Goal: Task Accomplishment & Management: Complete application form

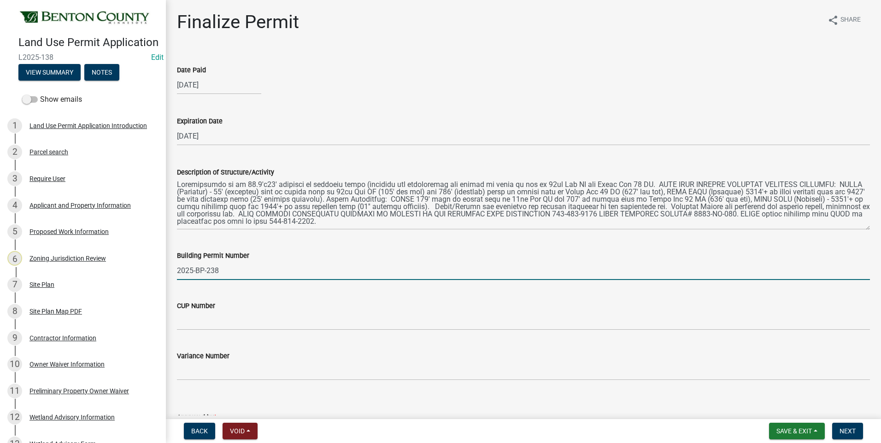
select select "8c556161-3af8-4be3-b743-63476ef47763"
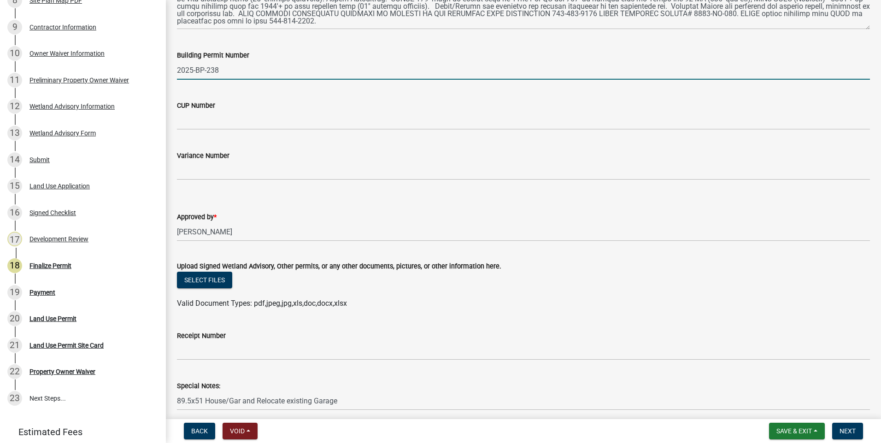
scroll to position [239, 0]
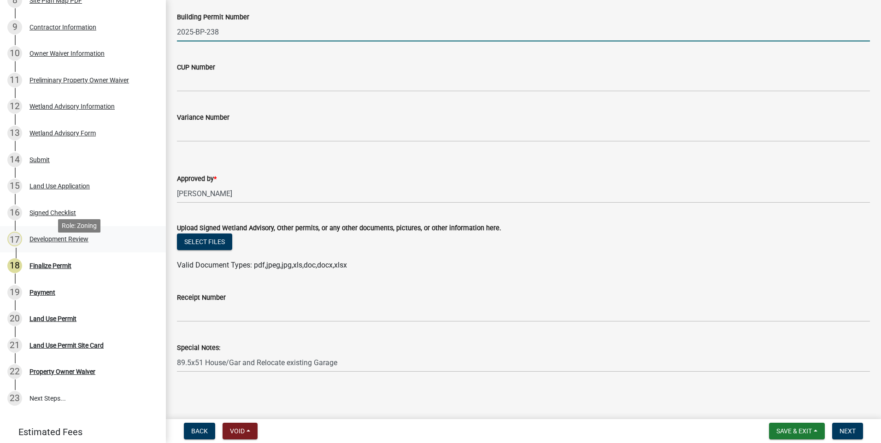
click at [63, 242] on div "Development Review" at bounding box center [58, 239] width 59 height 6
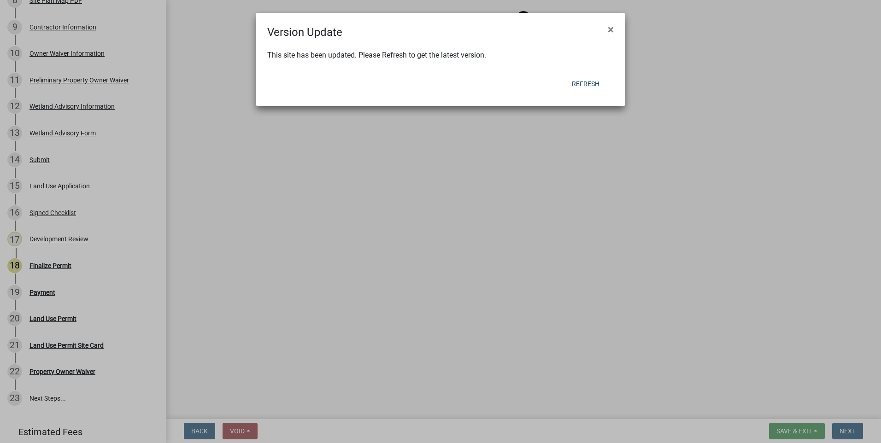
select select "d2e7867d-5e24-48c4-bfac-6c9236854e2a"
select select "0b2f72af-957f-4e5e-bc8d-0a492fb2505b"
select select "29e042a6-806b-4b88-8ad4-222f55a74e1f"
select select "72748fc4-3f0a-45e2-b467-dc37e2b15731"
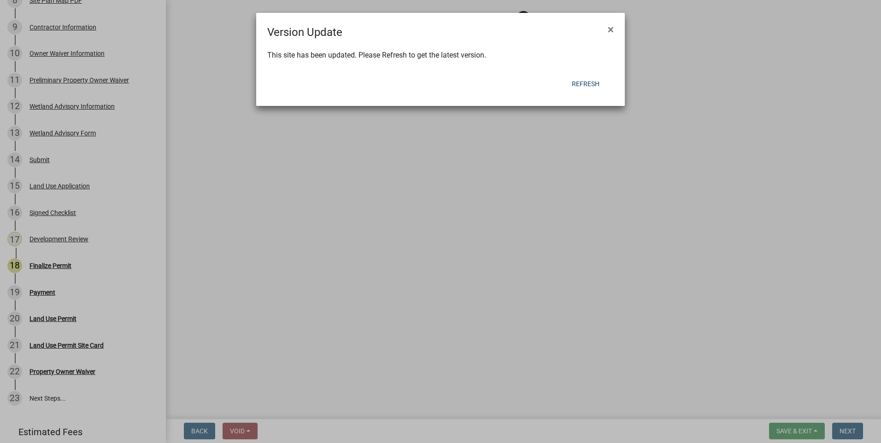
select select "72748fc4-3f0a-45e2-b467-dc37e2b15731"
select select "445341f5-2b7a-4e9a-a8a7-43788b572440"
select select "72748fc4-3f0a-45e2-b467-dc37e2b15731"
select select "886b3fcf-7535-4eb7-bda7-c47490aa8987"
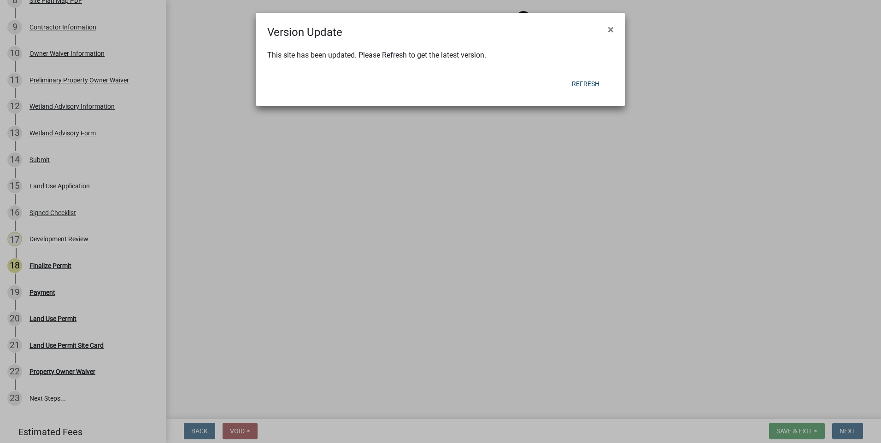
select select "29e042a6-806b-4b88-8ad4-222f55a74e1f"
select select "72748fc4-3f0a-45e2-b467-dc37e2b15731"
select select "523f7e88-fc73-440c-a56f-38c702f7ffe1"
select select "445341f5-2b7a-4e9a-a8a7-43788b572440"
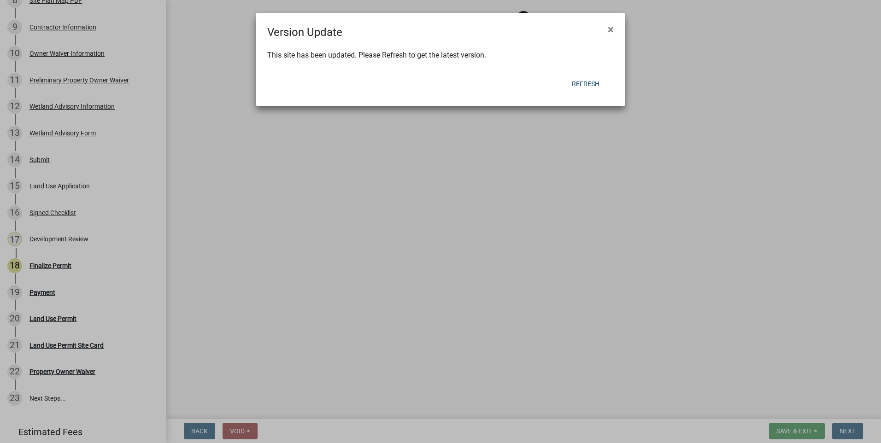
select select "29e042a6-806b-4b88-8ad4-222f55a74e1f"
select select "445341f5-2b7a-4e9a-a8a7-43788b572440"
select select "58818da3-c200-45fa-b10d-5f5c42909306"
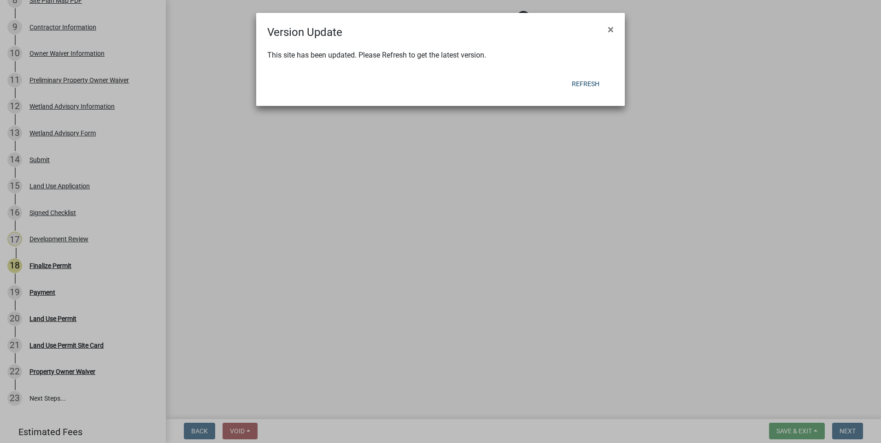
select select "b3d485fe-2f4a-4244-ab71-e3ff68bf5b58"
select select "390b9c44-905a-47ac-97af-90c68f77f267"
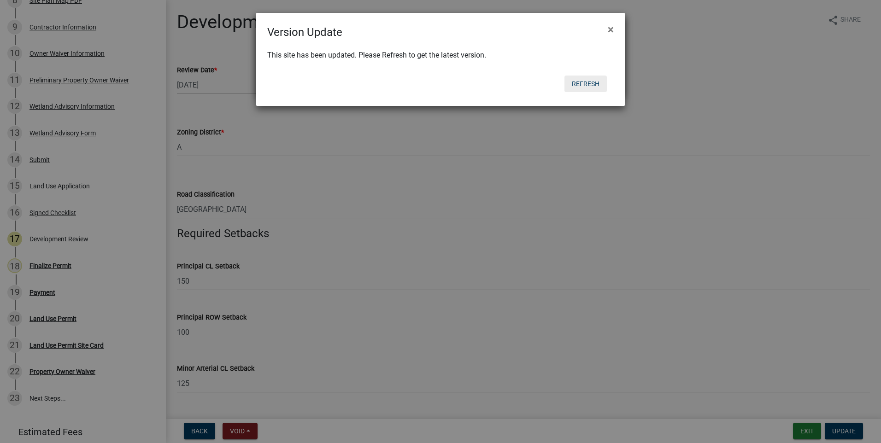
click at [589, 82] on button "Refresh" at bounding box center [586, 84] width 42 height 17
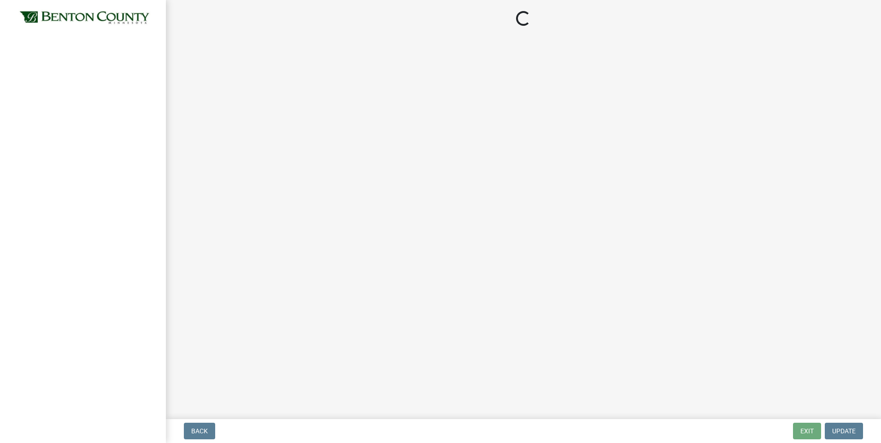
select select "8c556161-3af8-4be3-b743-63476ef47763"
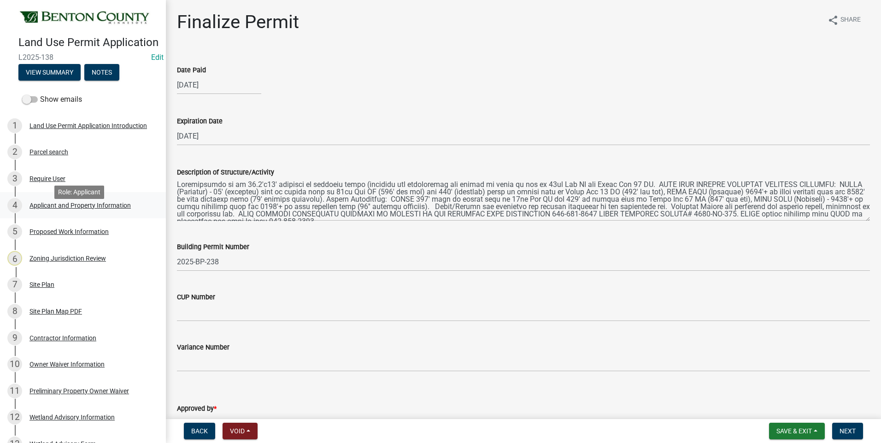
click at [53, 209] on div "Applicant and Property Information" at bounding box center [79, 205] width 101 height 6
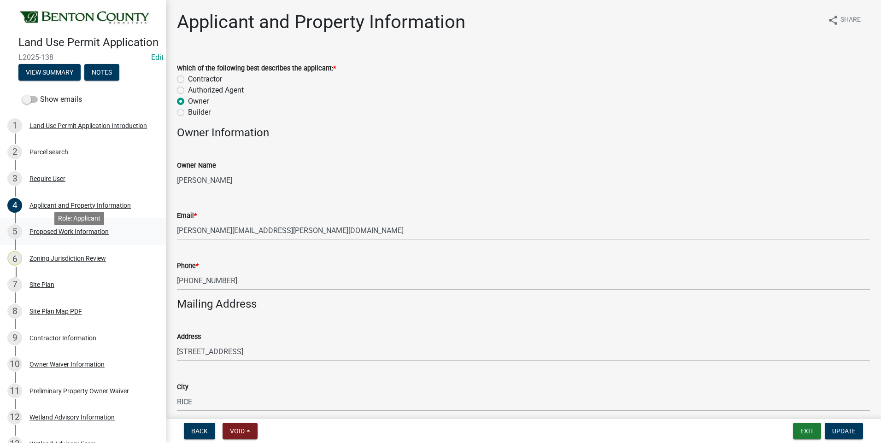
click at [95, 235] on div "Proposed Work Information" at bounding box center [68, 232] width 79 height 6
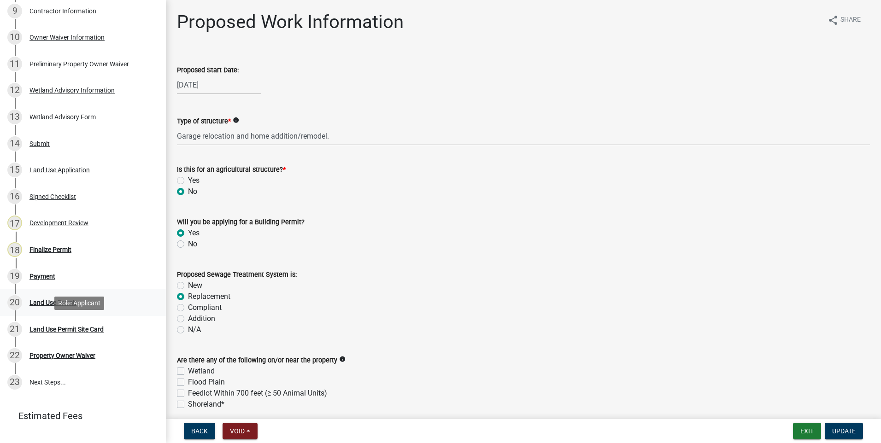
scroll to position [311, 0]
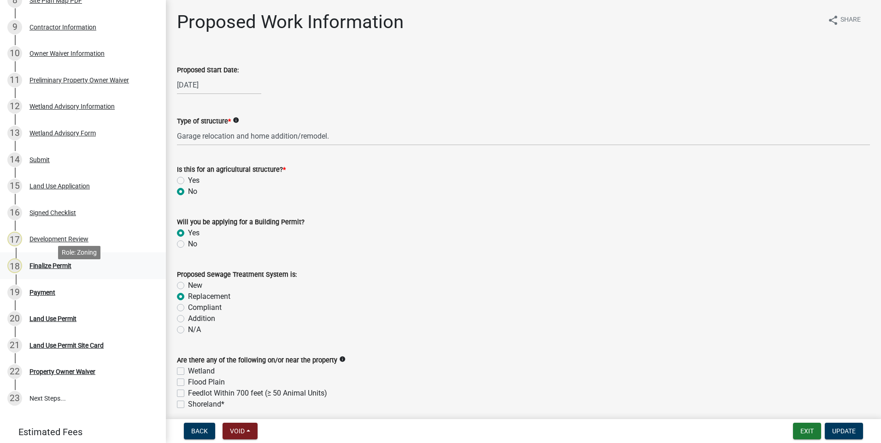
click at [47, 269] on div "Finalize Permit" at bounding box center [50, 266] width 42 height 6
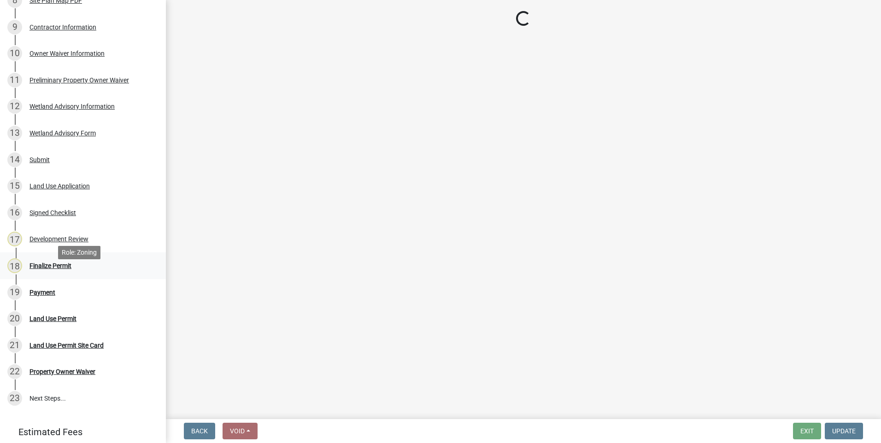
select select "8c556161-3af8-4be3-b743-63476ef47763"
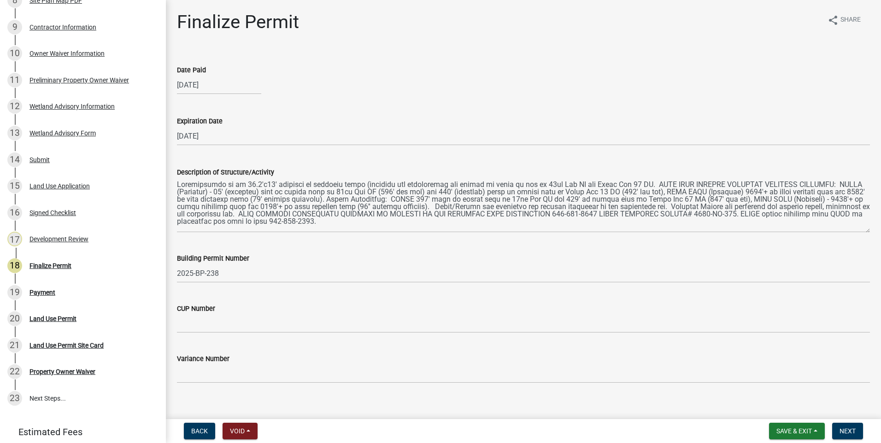
drag, startPoint x: 861, startPoint y: 218, endPoint x: 861, endPoint y: 229, distance: 11.5
click at [861, 229] on textarea "Description of Structure/Activity" at bounding box center [523, 205] width 693 height 55
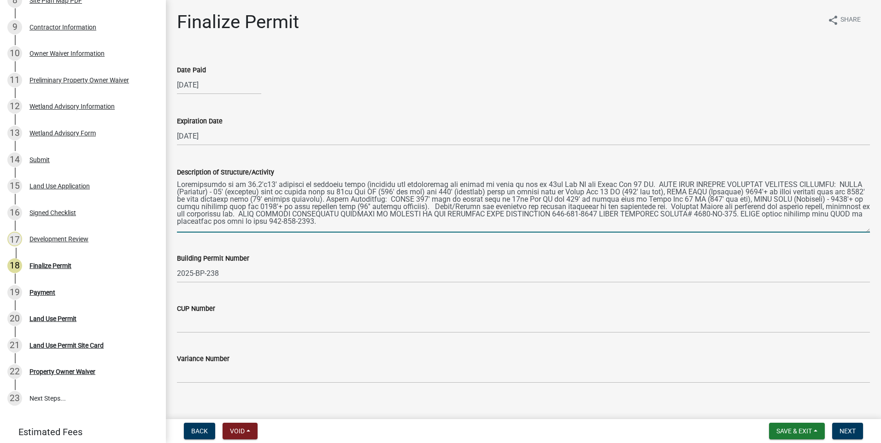
drag, startPoint x: 391, startPoint y: 223, endPoint x: 173, endPoint y: 183, distance: 221.3
click at [173, 183] on div "Description of Structure/Activity" at bounding box center [523, 193] width 707 height 79
paste textarea "House/Gar (addition not encroaching any closer to right of way of 55th Ave NE a…"
drag, startPoint x: 361, startPoint y: 198, endPoint x: 418, endPoint y: 200, distance: 57.6
click at [418, 200] on textarea "Description of Structure/Activity" at bounding box center [523, 205] width 693 height 55
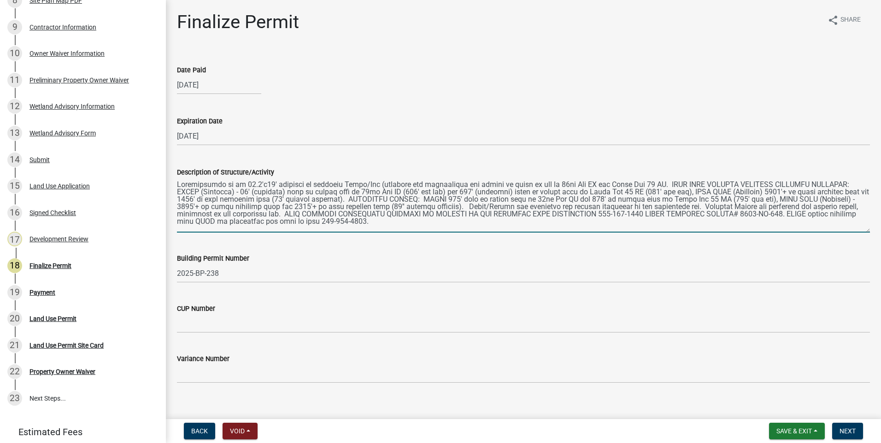
click at [427, 223] on textarea "Description of Structure/Activity" at bounding box center [523, 205] width 693 height 55
drag, startPoint x: 273, startPoint y: 184, endPoint x: 370, endPoint y: 184, distance: 96.8
click at [370, 184] on textarea "Description of Structure/Activity" at bounding box center [523, 205] width 693 height 55
click at [458, 223] on textarea "Description of Structure/Activity" at bounding box center [523, 205] width 693 height 55
type textarea "Construction of an 89.5'x51' ADDITION TO EXISTING HOUSE/GARAGE (addition not en…"
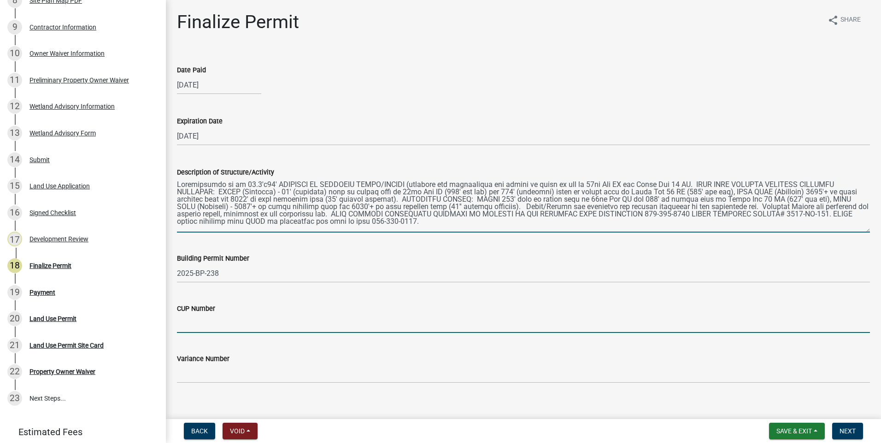
click at [233, 327] on input "CUP Number" at bounding box center [523, 323] width 693 height 19
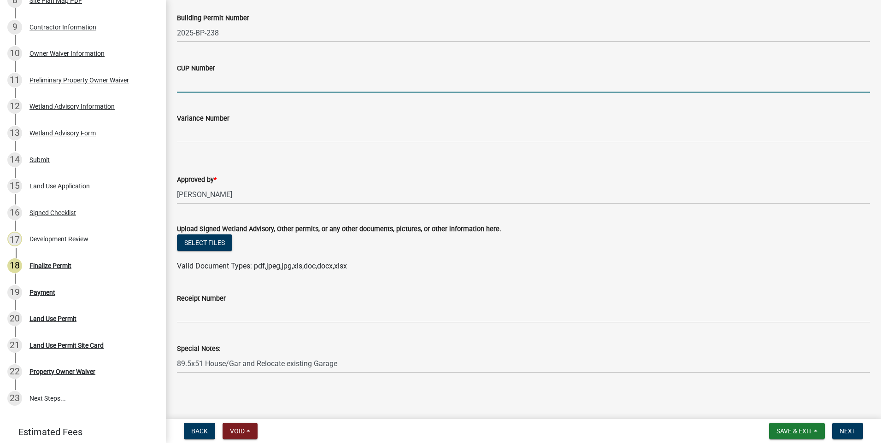
scroll to position [241, 0]
click at [850, 432] on span "Next" at bounding box center [848, 431] width 16 height 7
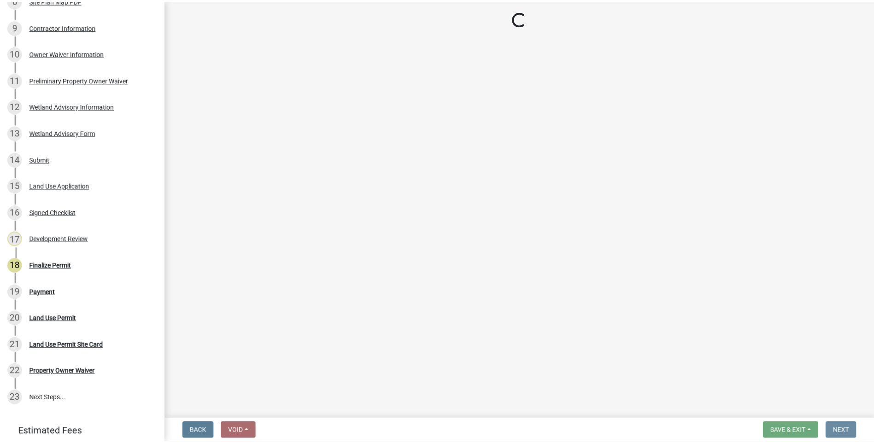
scroll to position [0, 0]
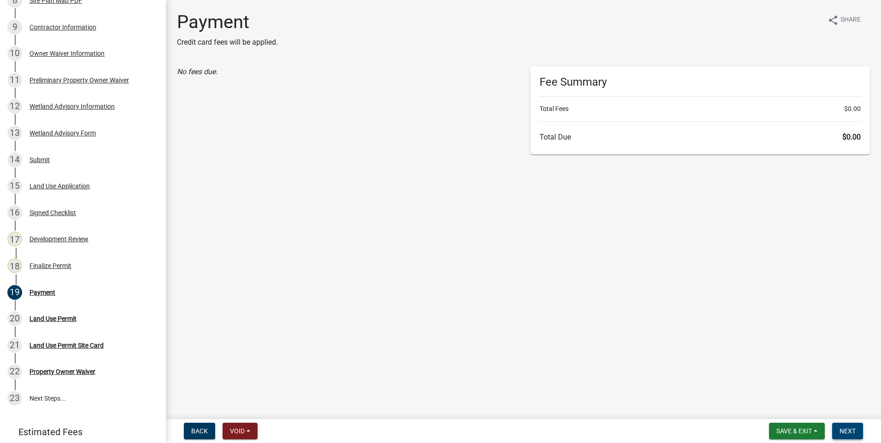
click at [850, 432] on span "Next" at bounding box center [848, 431] width 16 height 7
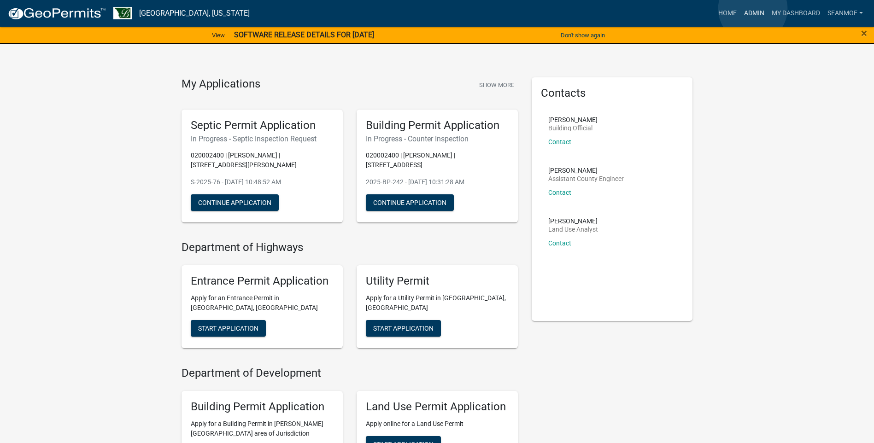
click at [754, 9] on link "Admin" at bounding box center [755, 14] width 28 height 18
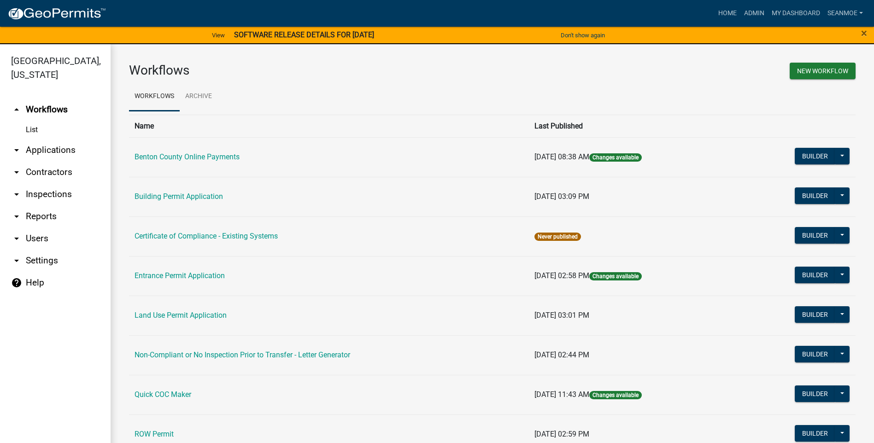
click at [47, 150] on link "arrow_drop_down Applications" at bounding box center [55, 150] width 111 height 22
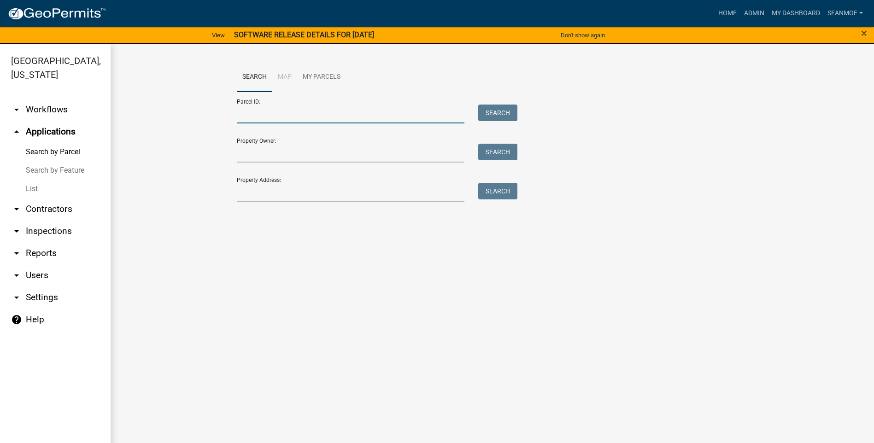
click at [273, 118] on input "Parcel ID:" at bounding box center [351, 114] width 228 height 19
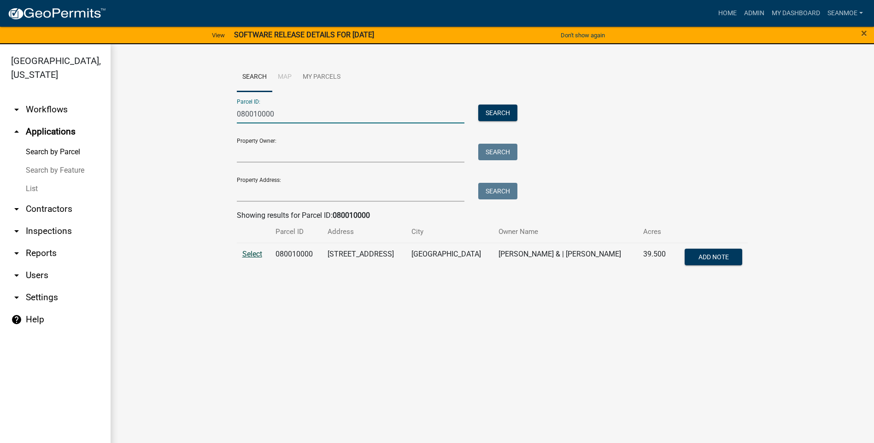
type input "080010000"
click at [253, 254] on span "Select" at bounding box center [252, 254] width 20 height 9
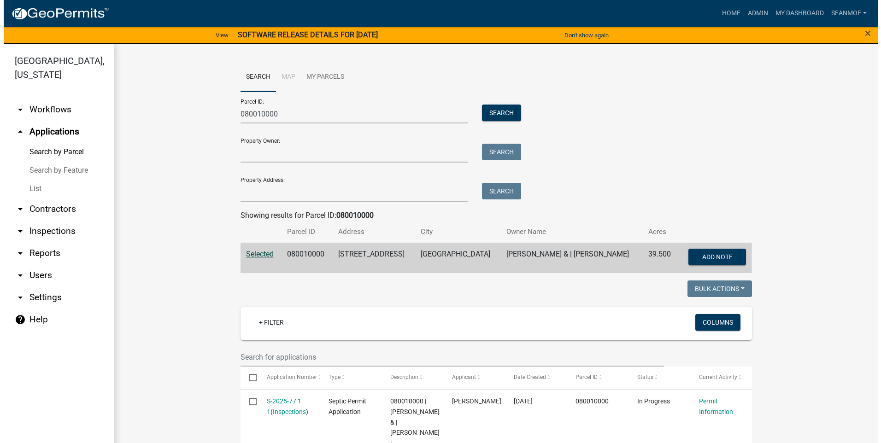
scroll to position [78, 0]
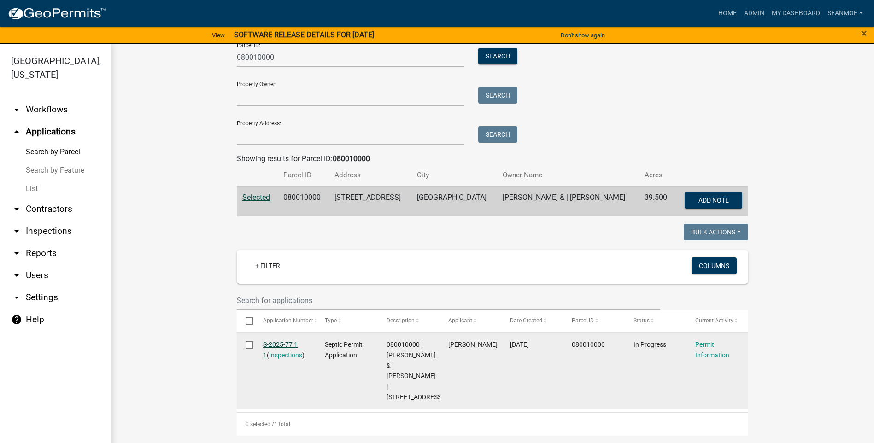
click at [281, 341] on link "S-2025-77 1 1" at bounding box center [280, 350] width 35 height 18
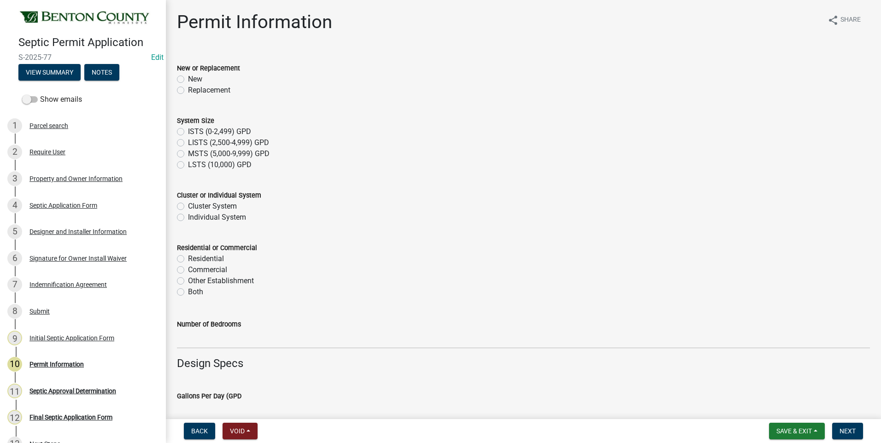
drag, startPoint x: 181, startPoint y: 79, endPoint x: 185, endPoint y: 80, distance: 4.7
click at [188, 79] on label "New" at bounding box center [195, 79] width 14 height 11
click at [188, 79] on input "New" at bounding box center [191, 77] width 6 height 6
radio input "true"
click at [188, 131] on label "ISTS (0-2,499) GPD" at bounding box center [219, 131] width 63 height 11
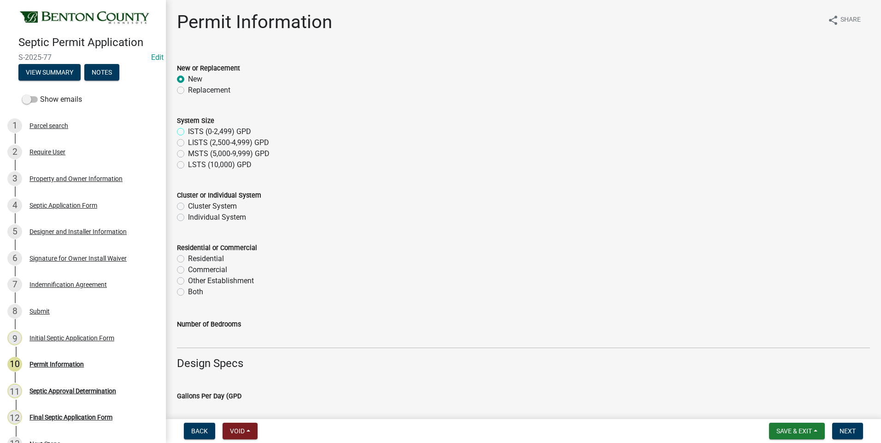
click at [188, 131] on input "ISTS (0-2,499) GPD" at bounding box center [191, 129] width 6 height 6
radio input "true"
click at [188, 218] on label "Individual System" at bounding box center [217, 217] width 58 height 11
click at [188, 218] on input "Individual System" at bounding box center [191, 215] width 6 height 6
radio input "true"
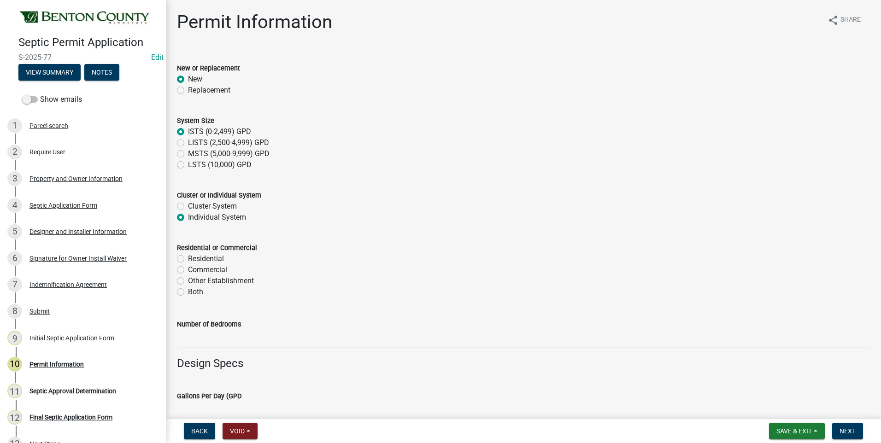
drag, startPoint x: 181, startPoint y: 258, endPoint x: 221, endPoint y: 246, distance: 41.8
click at [188, 258] on label "Residential" at bounding box center [206, 258] width 36 height 11
click at [188, 258] on input "Residential" at bounding box center [191, 256] width 6 height 6
radio input "true"
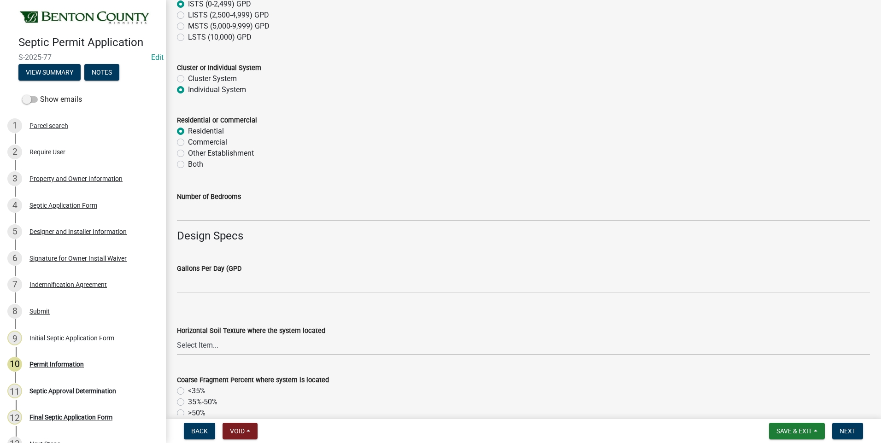
scroll to position [138, 0]
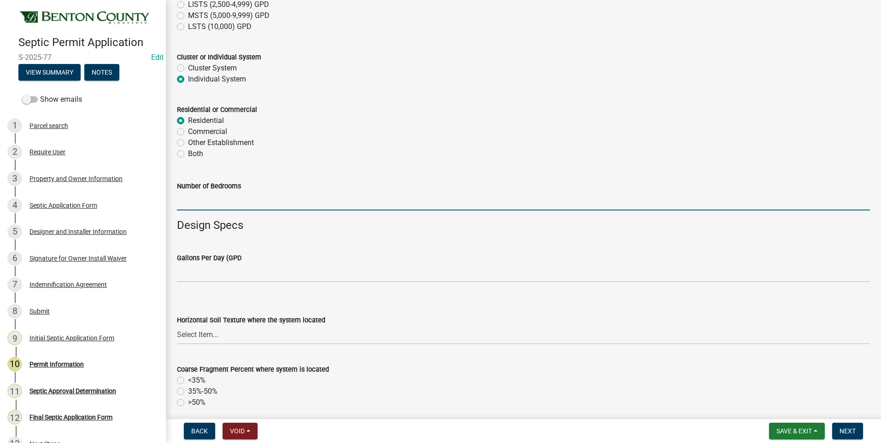
click at [224, 201] on input "text" at bounding box center [523, 201] width 693 height 19
type input "6"
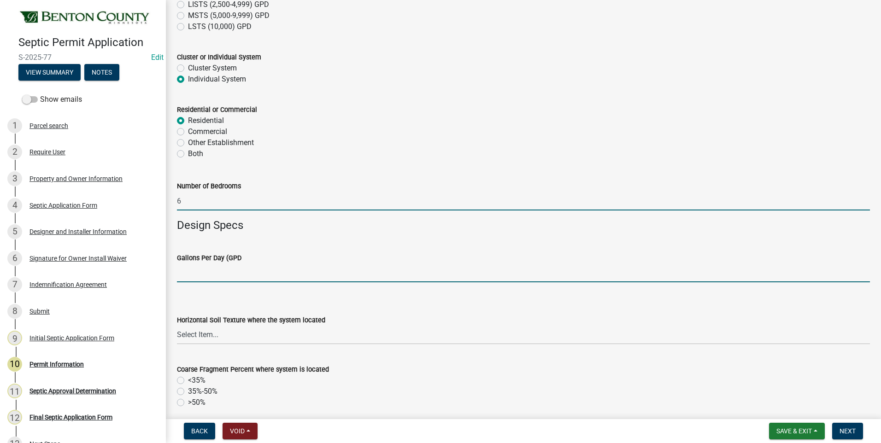
click at [260, 273] on input "text" at bounding box center [523, 273] width 693 height 19
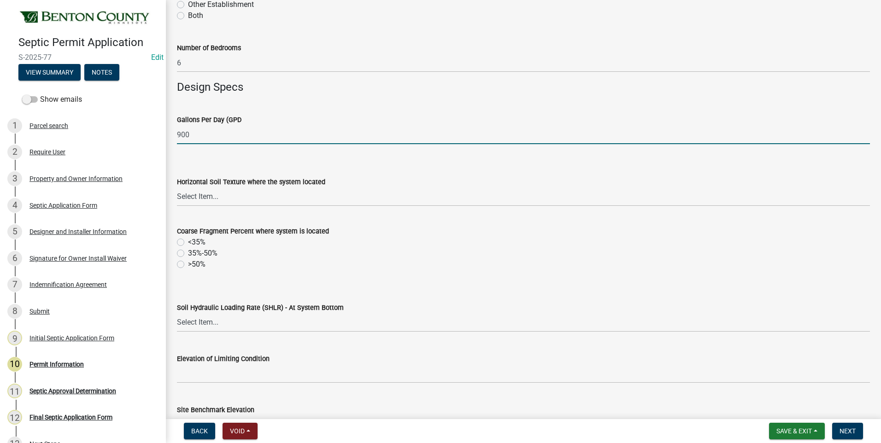
scroll to position [323, 0]
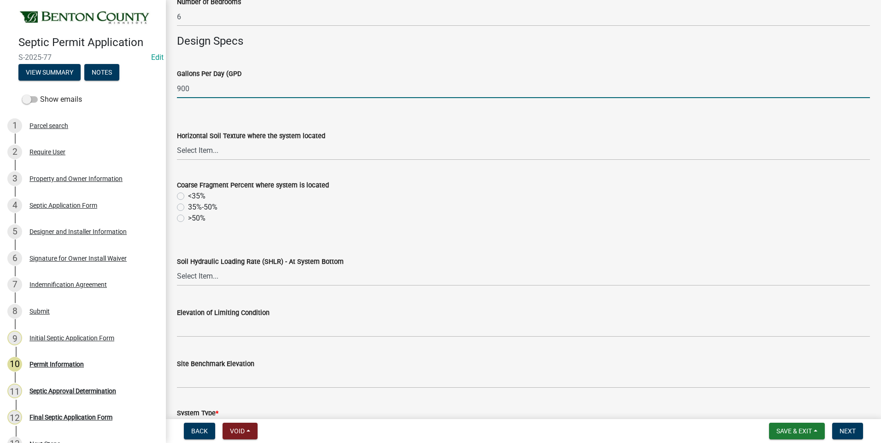
type input "900"
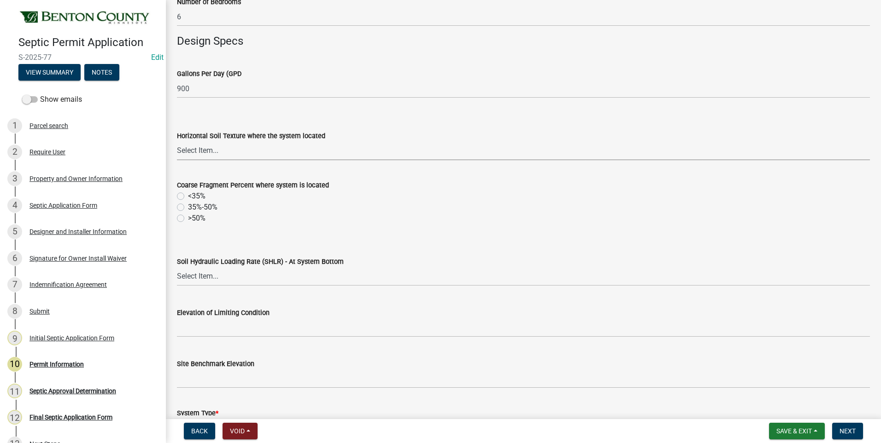
click at [190, 152] on select "Select Item... Sand Coarse Sand Loamy Sand Loamy Coarse Sand Loamy Fine Sand Lo…" at bounding box center [523, 150] width 693 height 19
click at [177, 141] on select "Select Item... Sand Coarse Sand Loamy Sand Loamy Coarse Sand Loamy Fine Sand Lo…" at bounding box center [523, 150] width 693 height 19
select select "0a4500bb-4fd9-4ccf-b4ac-1fe64115ddd4"
click at [188, 198] on label "<35%" at bounding box center [197, 196] width 18 height 11
click at [188, 197] on input "<35%" at bounding box center [191, 194] width 6 height 6
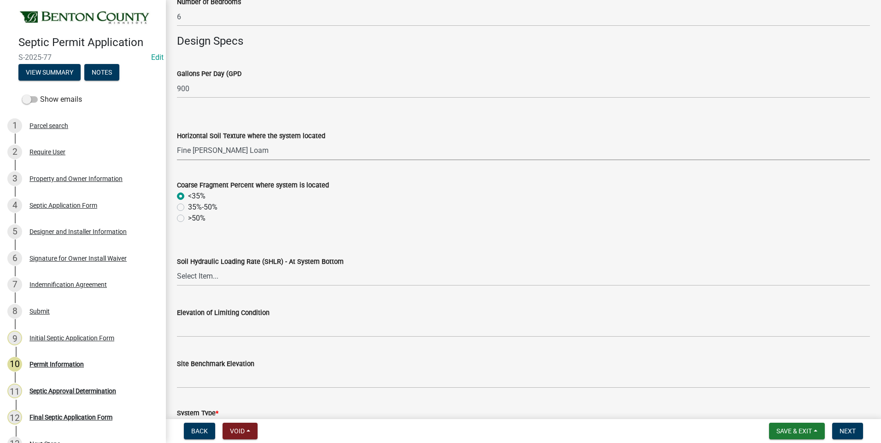
radio input "true"
click at [210, 274] on select "Select Item... 1.2 0.78 0.68 0.6 0.52 0.5 0.45 0.42 0.24 0 Other" at bounding box center [523, 276] width 693 height 19
click at [177, 267] on select "Select Item... 1.2 0.78 0.68 0.6 0.52 0.5 0.45 0.42 0.24 0 Other" at bounding box center [523, 276] width 693 height 19
select select "b3653c79-cd03-40dc-830a-fd4e6b226d5b"
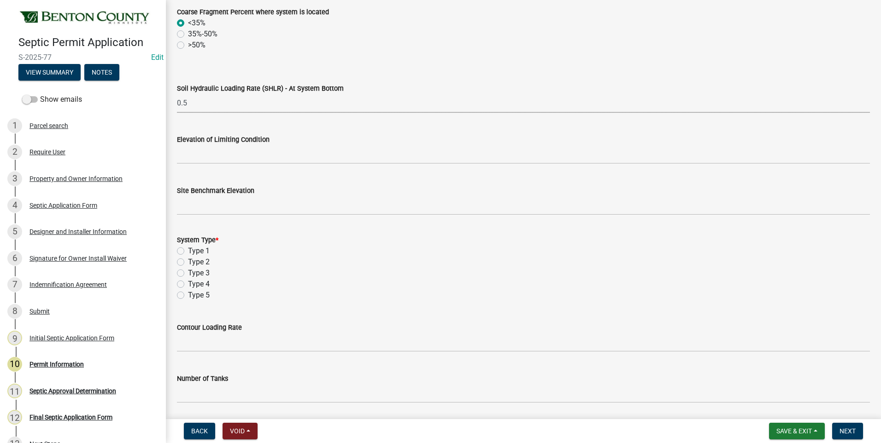
scroll to position [507, 0]
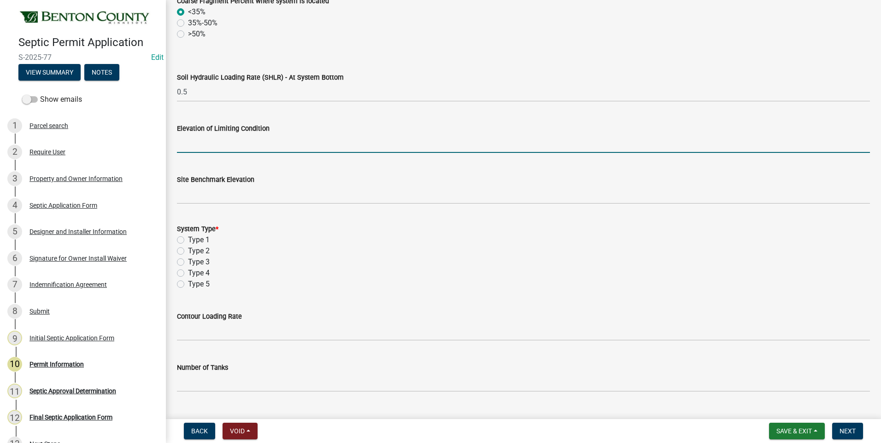
click at [264, 144] on input "text" at bounding box center [523, 143] width 693 height 19
type input "0"
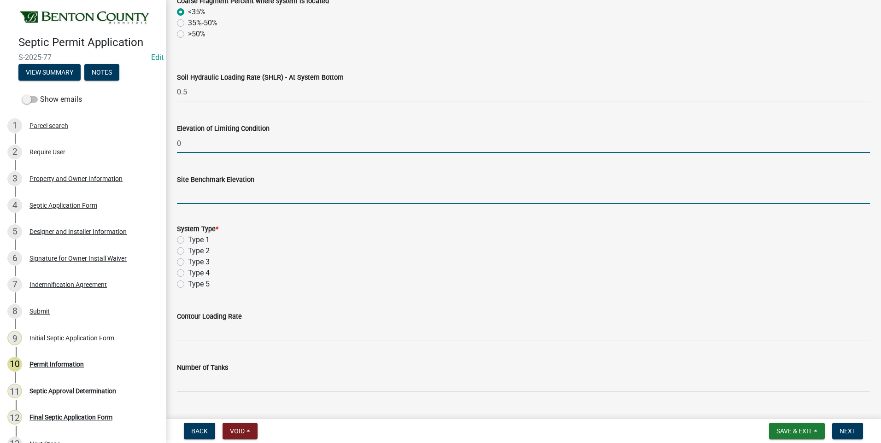
click at [248, 198] on input "text" at bounding box center [523, 194] width 693 height 19
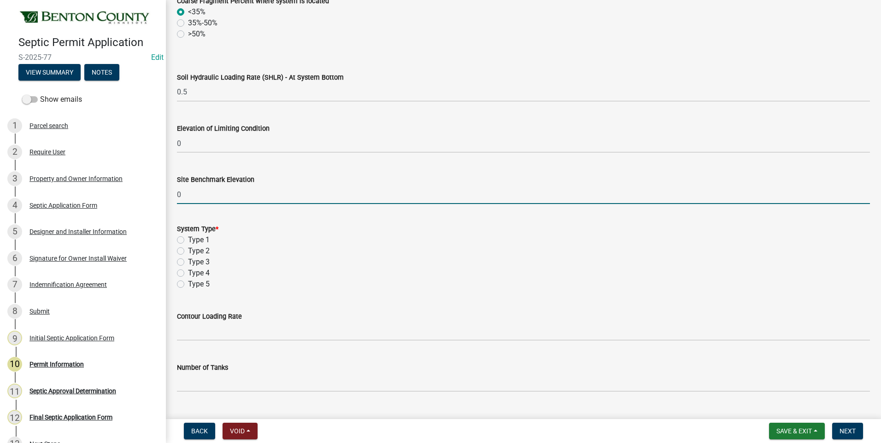
type input "0"
click at [188, 262] on label "Type 3" at bounding box center [199, 262] width 22 height 11
click at [188, 262] on input "Type 3" at bounding box center [191, 260] width 6 height 6
radio input "true"
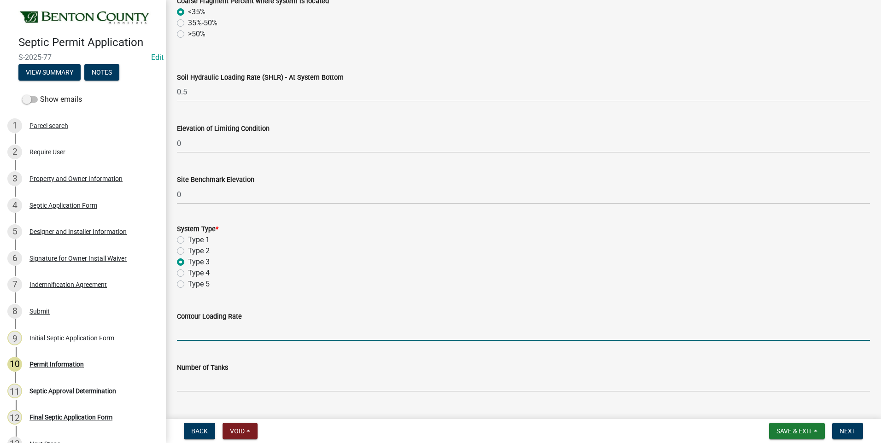
click at [209, 333] on input "text" at bounding box center [523, 331] width 693 height 19
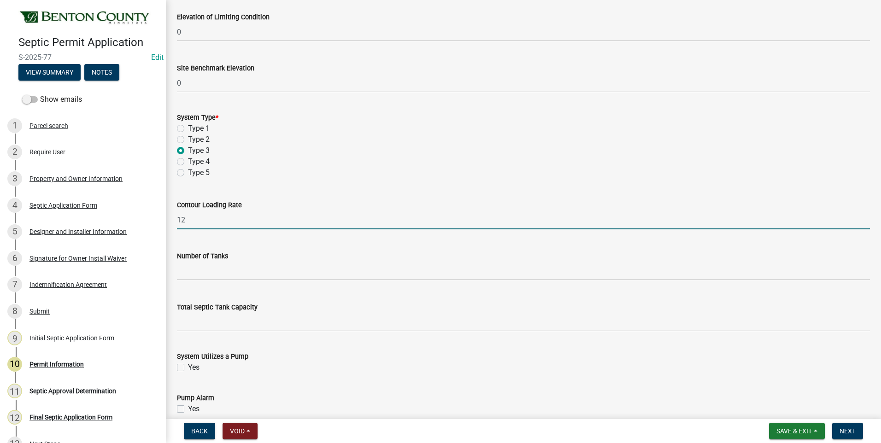
scroll to position [691, 0]
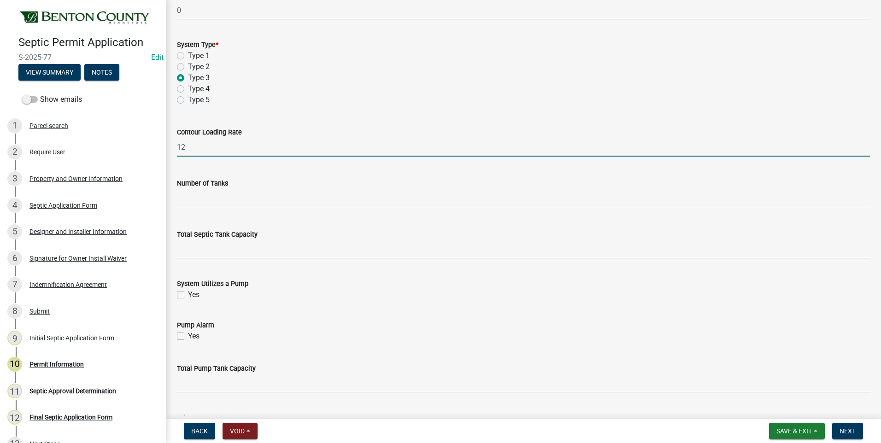
type input "12"
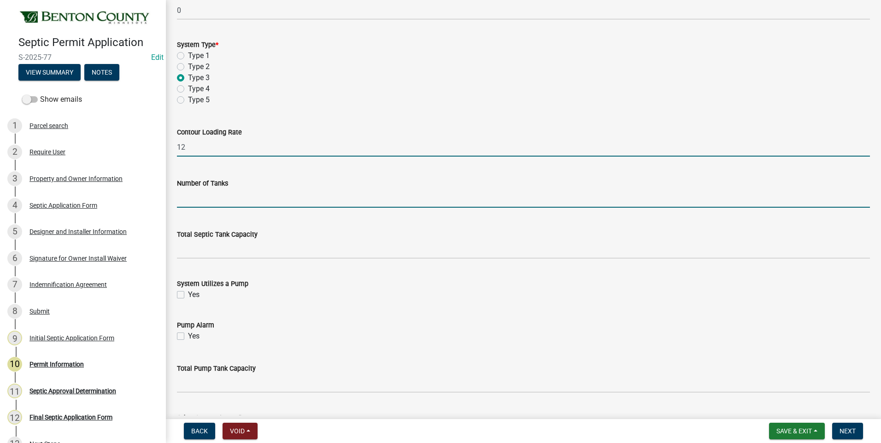
click at [264, 199] on input "text" at bounding box center [523, 198] width 693 height 19
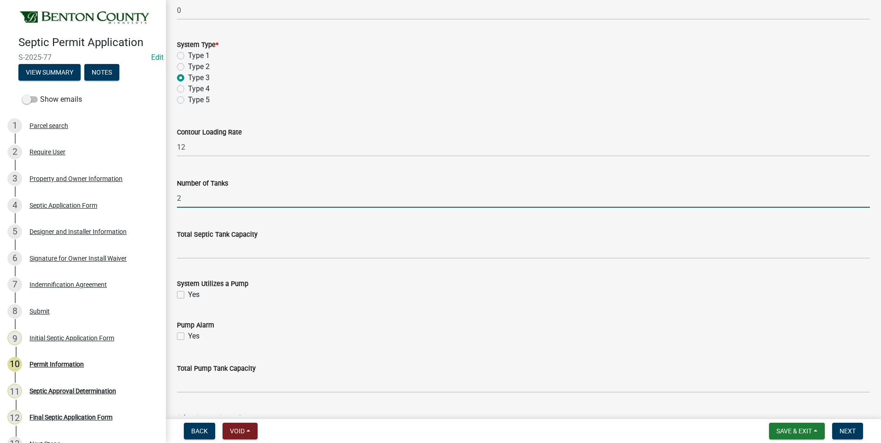
type input "2"
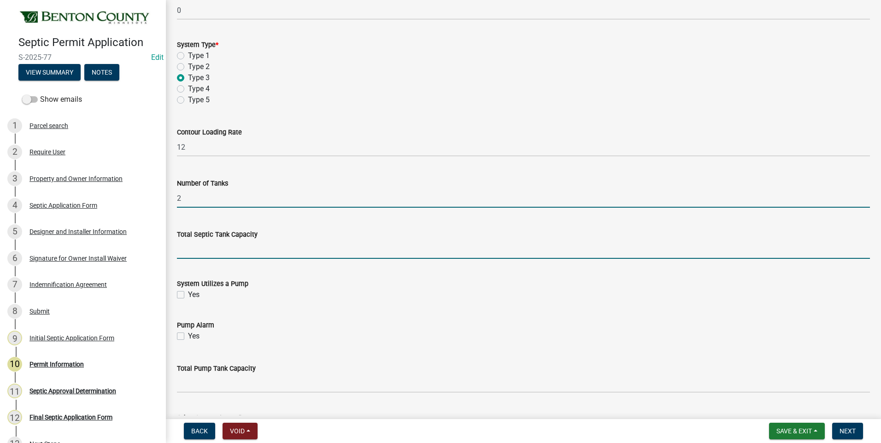
click at [275, 253] on input "text" at bounding box center [523, 249] width 693 height 19
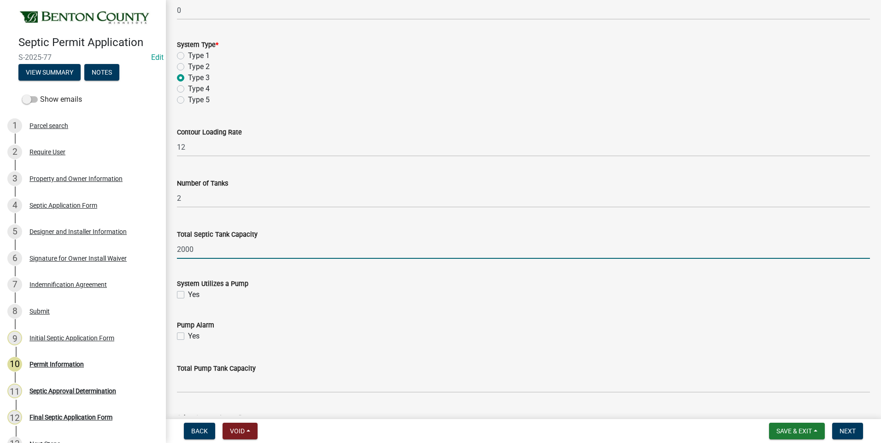
type input "2000"
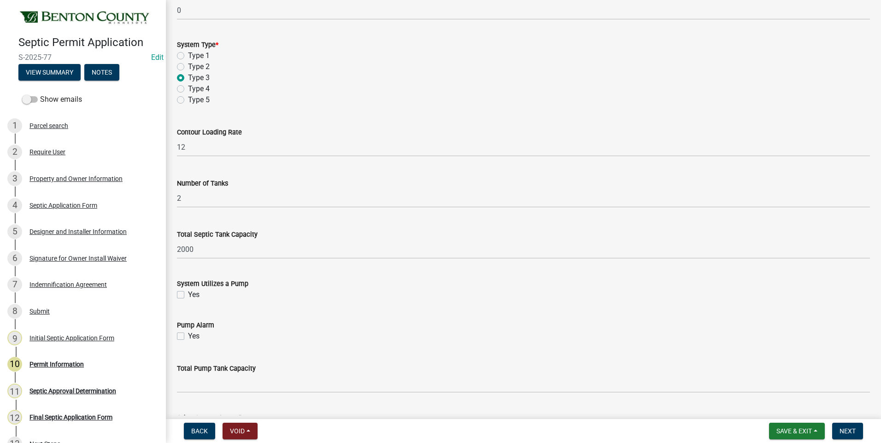
click at [188, 295] on label "Yes" at bounding box center [194, 294] width 12 height 11
click at [188, 295] on input "Yes" at bounding box center [191, 292] width 6 height 6
checkbox input "true"
click at [188, 336] on label "Yes" at bounding box center [194, 336] width 12 height 11
click at [188, 336] on input "Yes" at bounding box center [191, 334] width 6 height 6
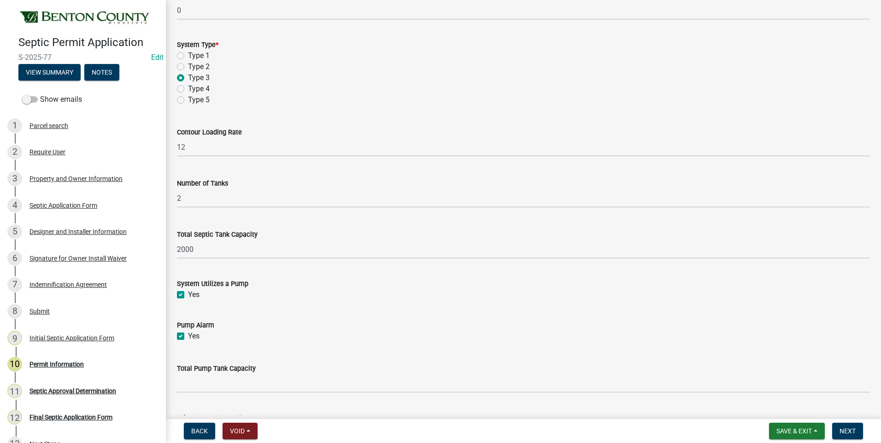
checkbox input "true"
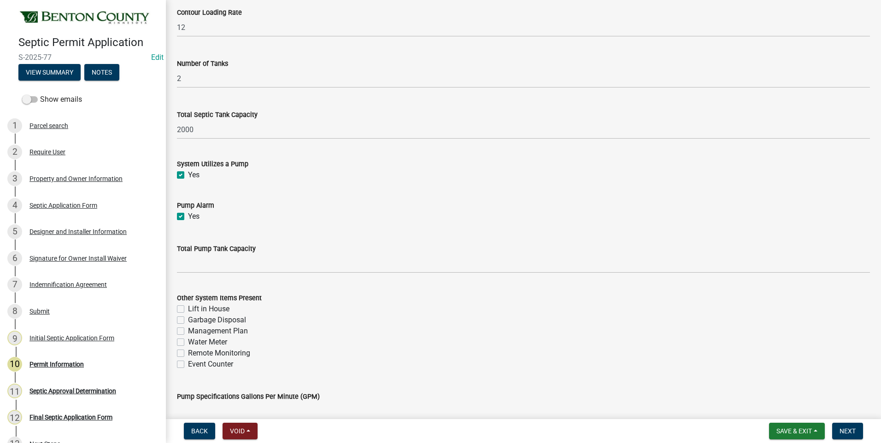
scroll to position [876, 0]
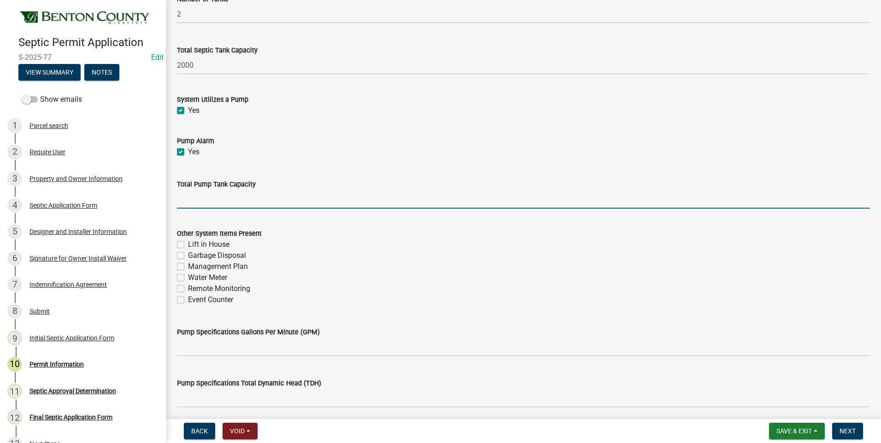
click at [265, 203] on input "text" at bounding box center [523, 199] width 693 height 19
type input "1000"
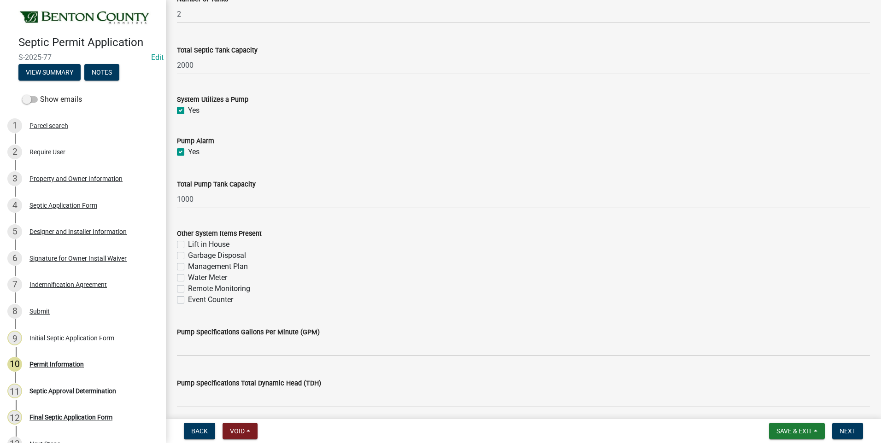
click at [188, 267] on label "Management Plan" at bounding box center [218, 266] width 60 height 11
click at [188, 267] on input "Management Plan" at bounding box center [191, 264] width 6 height 6
checkbox input "true"
checkbox input "false"
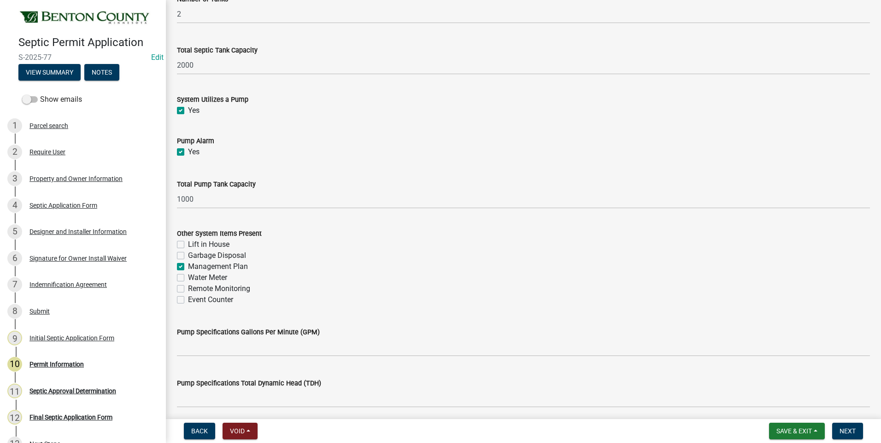
checkbox input "true"
checkbox input "false"
drag, startPoint x: 182, startPoint y: 301, endPoint x: 211, endPoint y: 289, distance: 32.0
click at [188, 301] on label "Event Counter" at bounding box center [210, 300] width 45 height 11
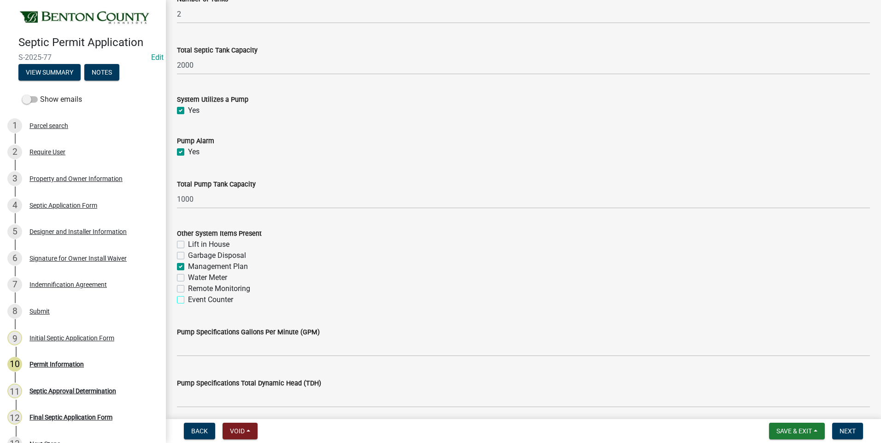
click at [188, 300] on input "Event Counter" at bounding box center [191, 298] width 6 height 6
checkbox input "true"
checkbox input "false"
checkbox input "true"
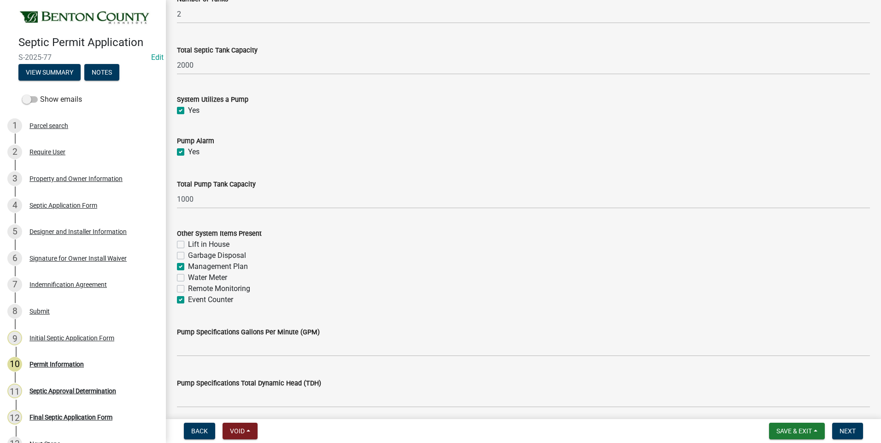
checkbox input "false"
checkbox input "true"
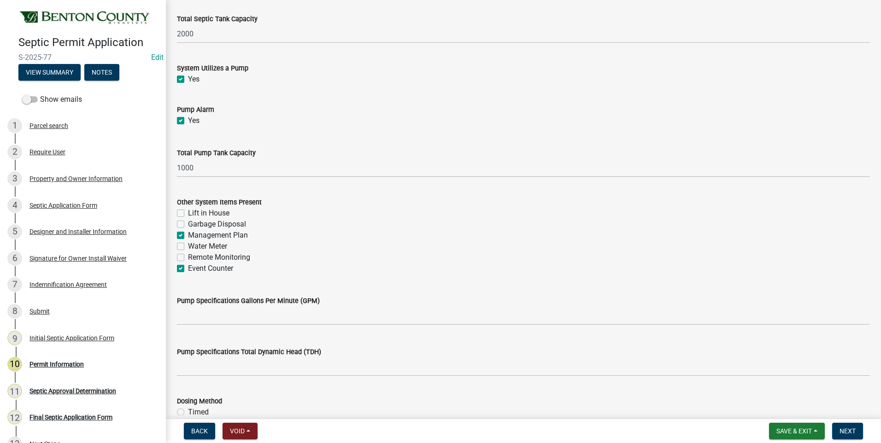
scroll to position [968, 0]
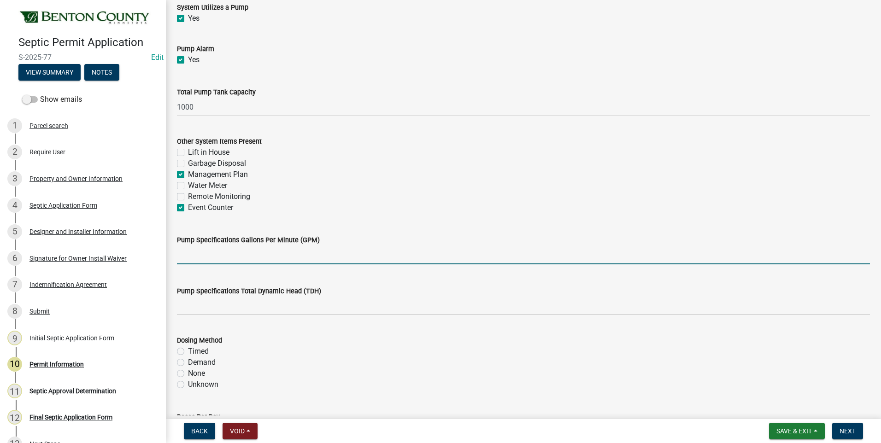
click at [297, 257] on input "text" at bounding box center [523, 255] width 693 height 19
type input "56"
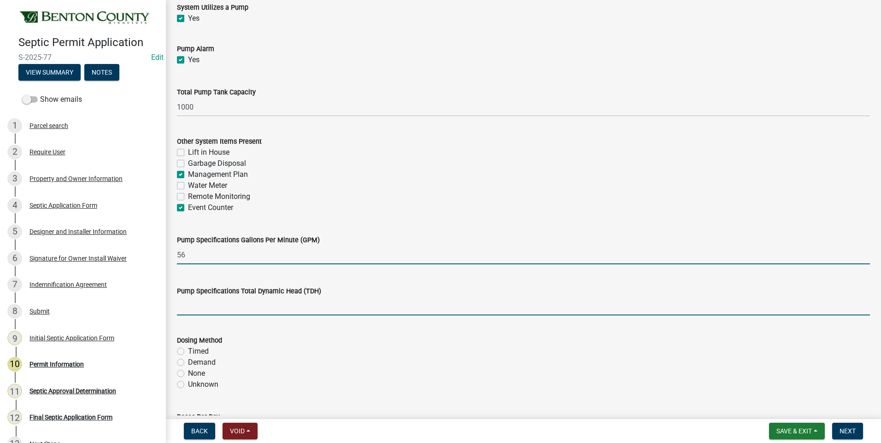
click at [280, 309] on input "text" at bounding box center [523, 306] width 693 height 19
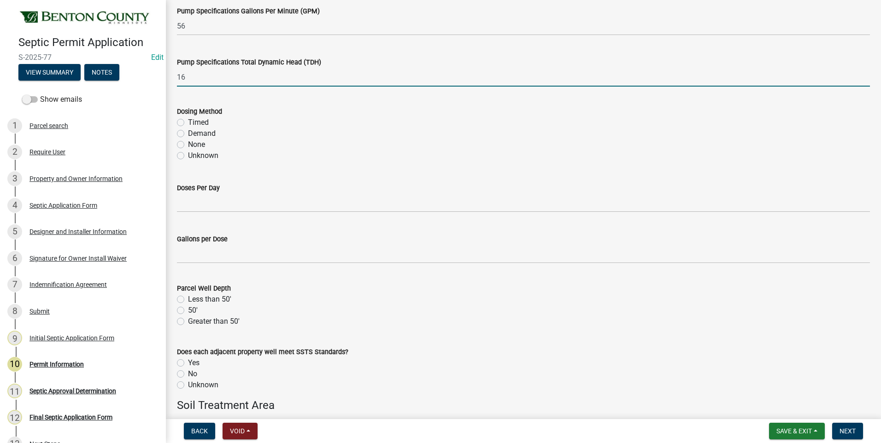
scroll to position [1198, 0]
type input "16"
click at [188, 133] on label "Demand" at bounding box center [202, 132] width 28 height 11
click at [188, 133] on input "Demand" at bounding box center [191, 130] width 6 height 6
radio input "true"
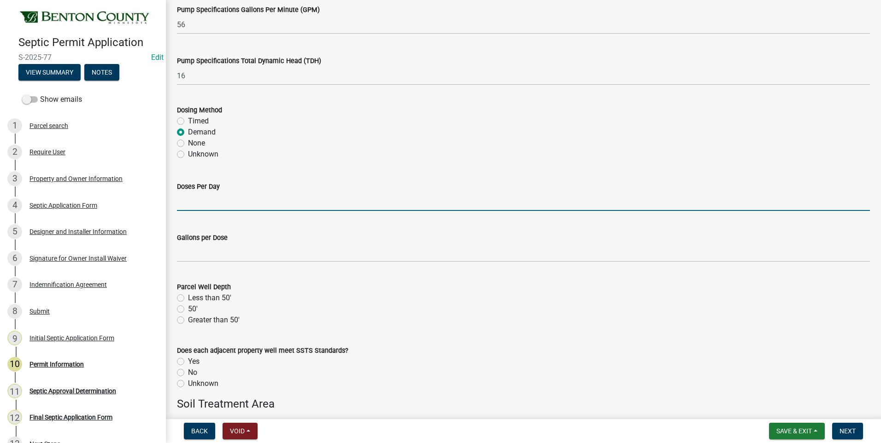
click at [248, 207] on input "text" at bounding box center [523, 201] width 693 height 19
type input "4.5"
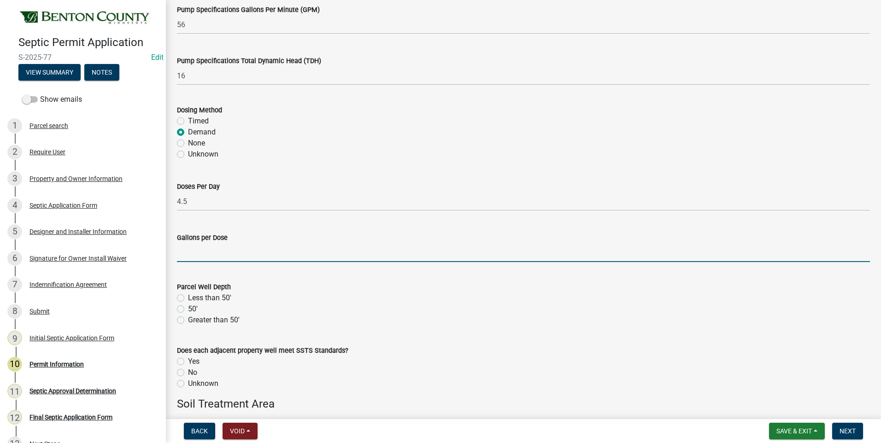
click at [220, 258] on input "text" at bounding box center [523, 252] width 693 height 19
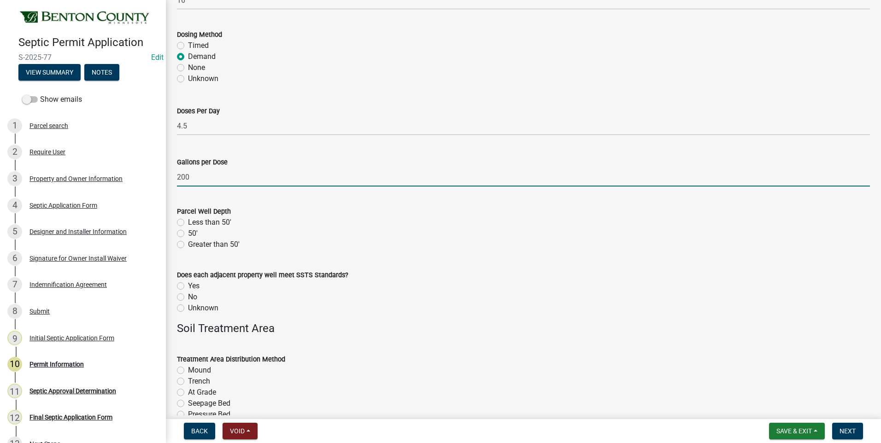
scroll to position [1290, 0]
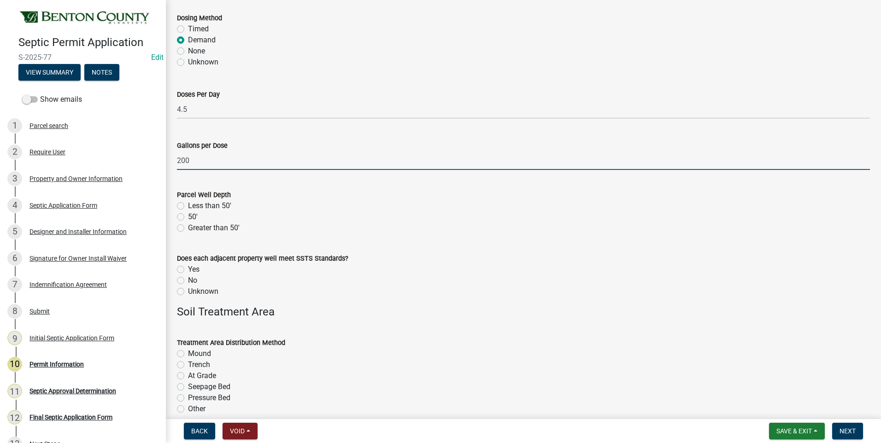
type input "200"
click at [188, 227] on label "Greater than 50'" at bounding box center [214, 228] width 52 height 11
click at [188, 227] on input "Greater than 50'" at bounding box center [191, 226] width 6 height 6
radio input "true"
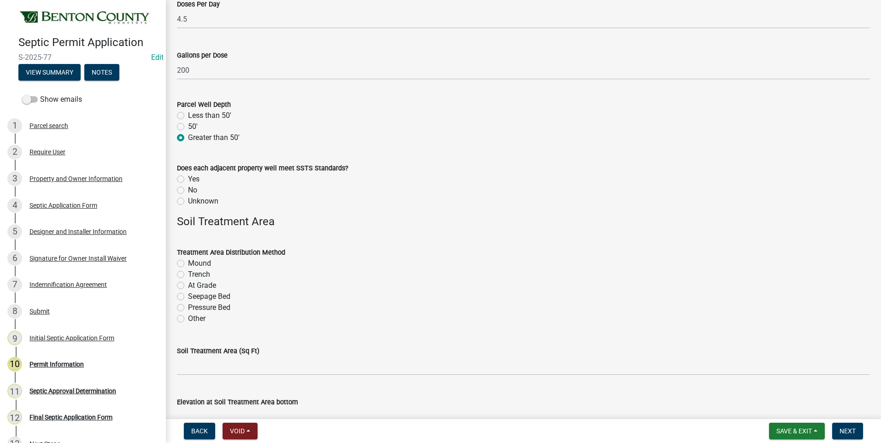
scroll to position [1383, 0]
click at [188, 200] on label "Unknown" at bounding box center [203, 199] width 30 height 11
click at [188, 200] on input "Unknown" at bounding box center [191, 197] width 6 height 6
radio input "true"
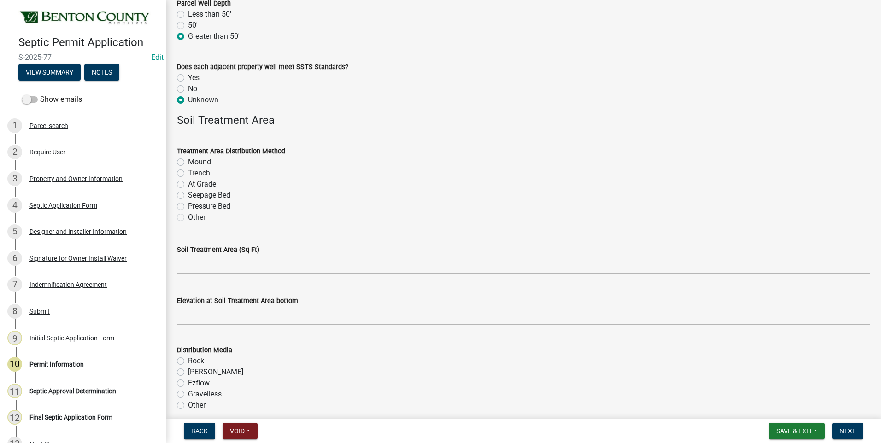
scroll to position [1521, 0]
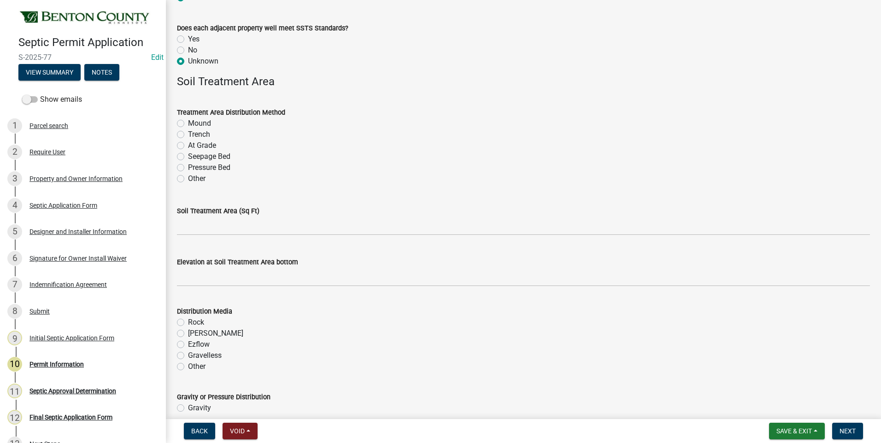
click at [188, 124] on label "Mound" at bounding box center [199, 123] width 23 height 11
click at [188, 124] on input "Mound" at bounding box center [191, 121] width 6 height 6
radio input "true"
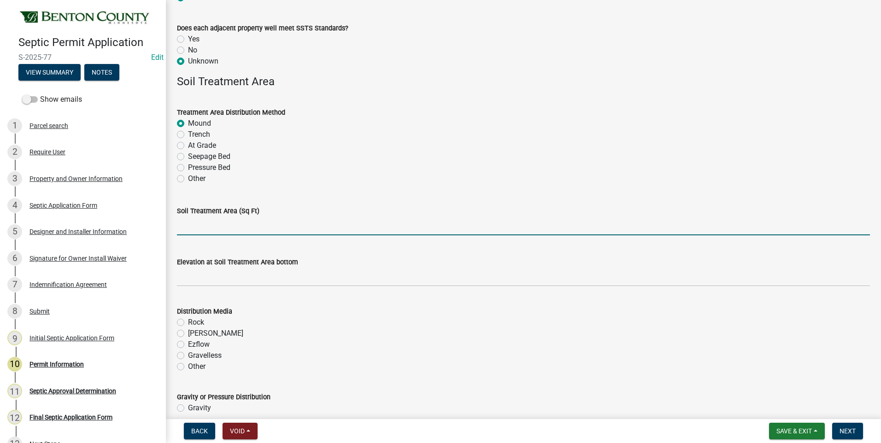
click at [223, 226] on input "text" at bounding box center [523, 226] width 693 height 19
type input "750"
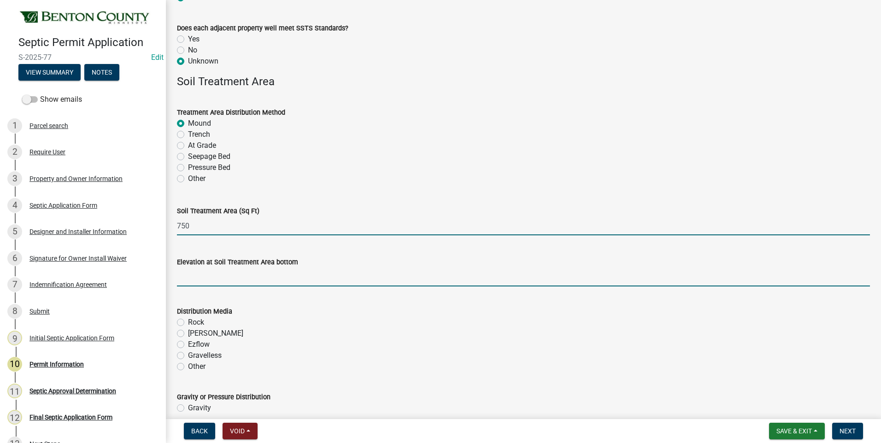
click at [235, 278] on input "text" at bounding box center [523, 277] width 693 height 19
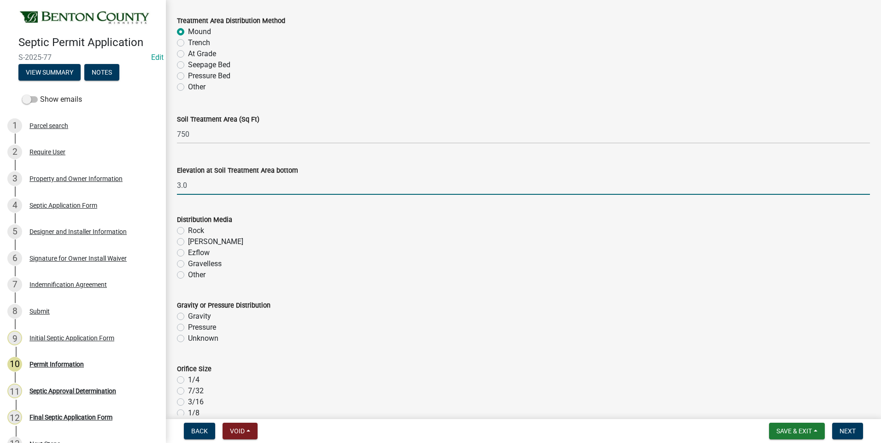
scroll to position [1613, 0]
type input "3"
click at [188, 231] on label "Rock" at bounding box center [196, 230] width 16 height 11
click at [188, 231] on input "Rock" at bounding box center [191, 228] width 6 height 6
radio input "true"
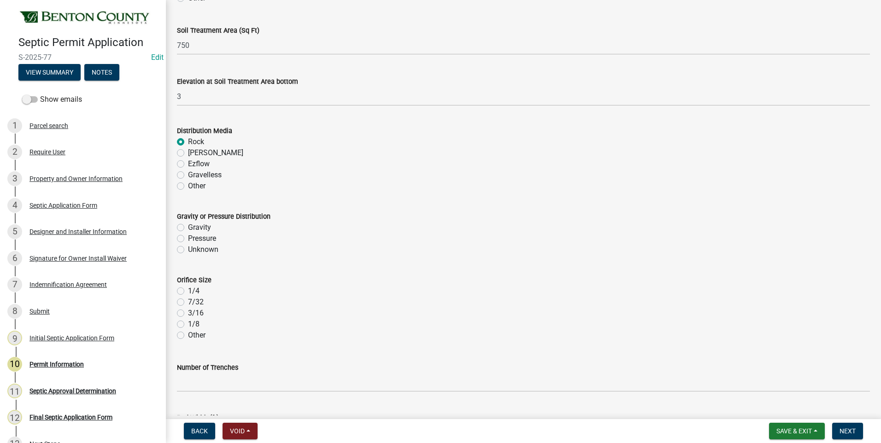
scroll to position [1705, 0]
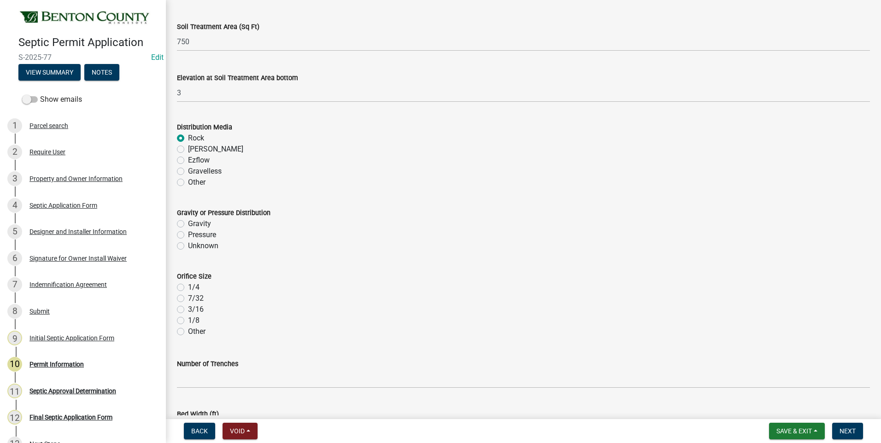
click at [188, 236] on label "Pressure" at bounding box center [202, 235] width 28 height 11
click at [188, 236] on input "Pressure" at bounding box center [191, 233] width 6 height 6
radio input "true"
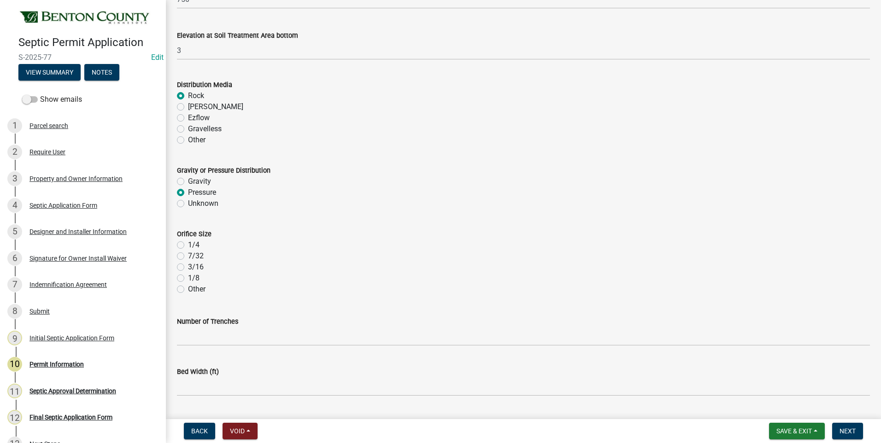
scroll to position [1797, 0]
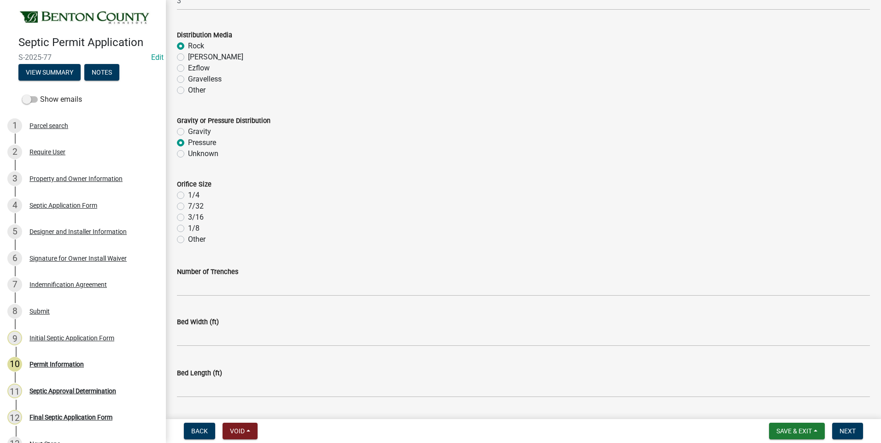
click at [188, 195] on label "1/4" at bounding box center [194, 195] width 12 height 11
click at [188, 195] on input "1/4" at bounding box center [191, 193] width 6 height 6
radio input "true"
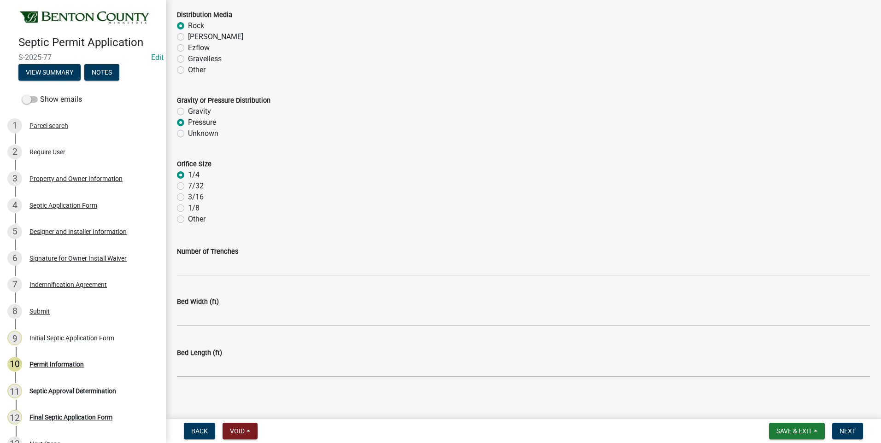
scroll to position [1824, 0]
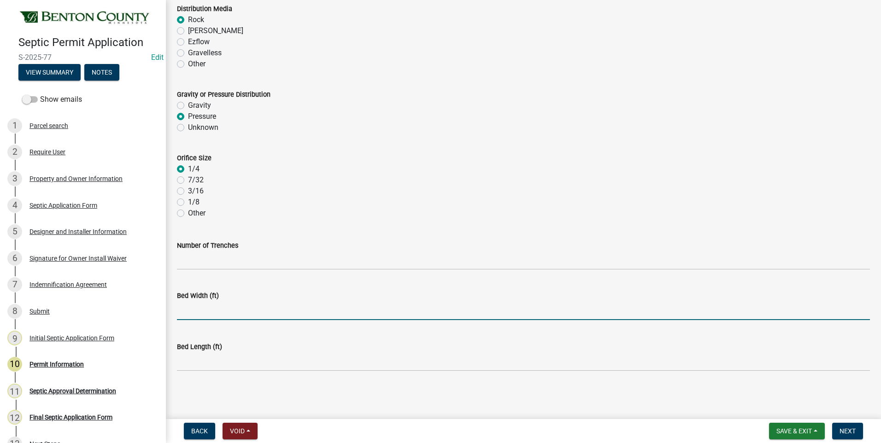
click at [202, 313] on input "text" at bounding box center [523, 310] width 693 height 19
type input "10"
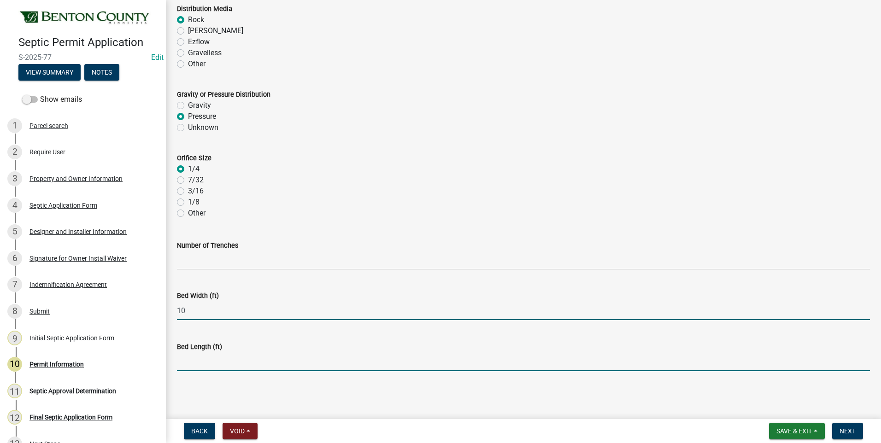
click at [205, 363] on input "text" at bounding box center [523, 362] width 693 height 19
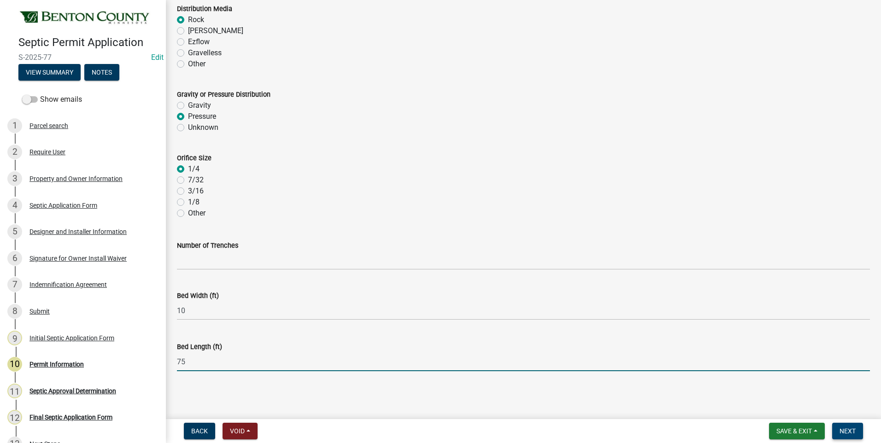
type input "75"
click at [851, 429] on span "Next" at bounding box center [848, 431] width 16 height 7
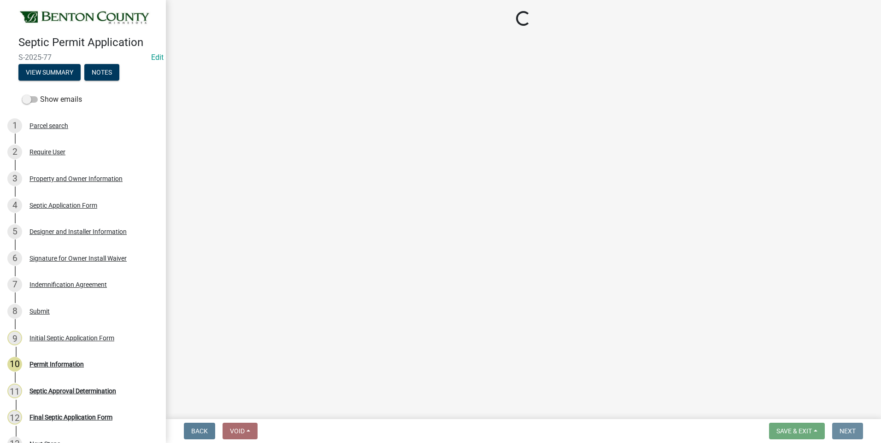
scroll to position [0, 0]
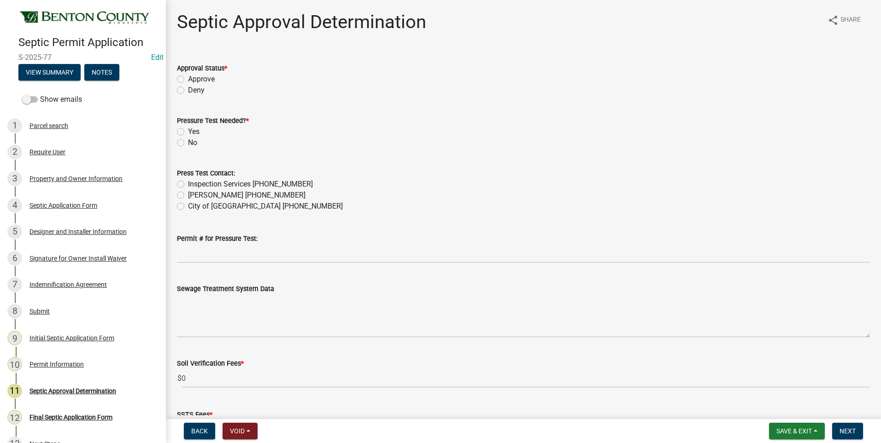
click at [188, 79] on label "Approve" at bounding box center [201, 79] width 27 height 11
click at [188, 79] on input "Approve" at bounding box center [191, 77] width 6 height 6
radio input "true"
click at [188, 132] on label "Yes" at bounding box center [194, 131] width 12 height 11
click at [188, 132] on input "Yes" at bounding box center [191, 129] width 6 height 6
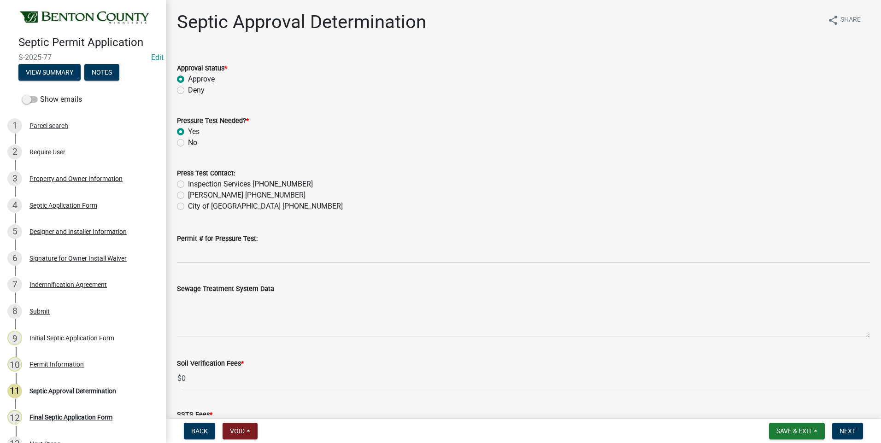
radio input "true"
click at [188, 184] on label "Inspection Services 320-532-3629" at bounding box center [250, 184] width 125 height 11
click at [188, 184] on input "Inspection Services 320-532-3629" at bounding box center [191, 182] width 6 height 6
radio input "true"
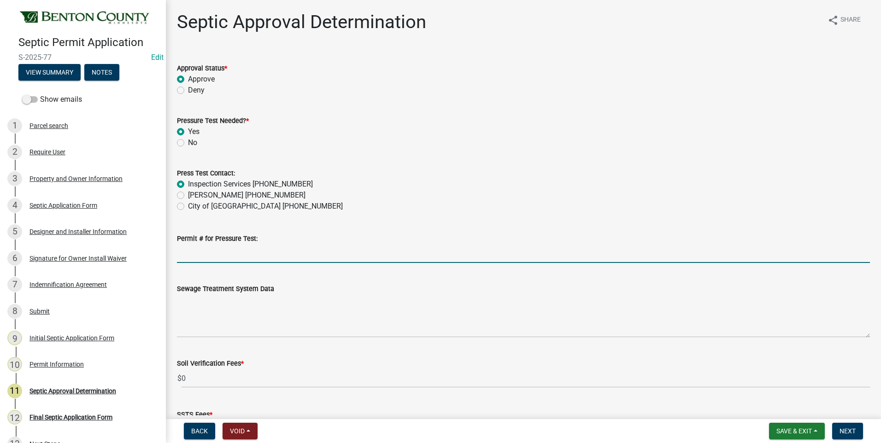
click at [226, 256] on input "Permit # for Pressure Test:" at bounding box center [523, 253] width 693 height 19
type input "TBD"
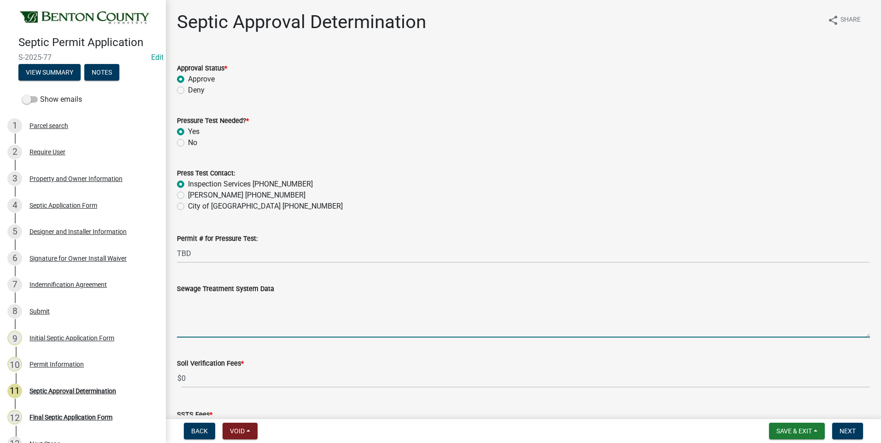
click at [252, 317] on textarea "Sewage Treatment System Data" at bounding box center [523, 316] width 693 height 43
paste textarea "Installation of a 10'x75' ROCKBED MOUND SYSTEM w/ 36" clean sand lift to elevat…"
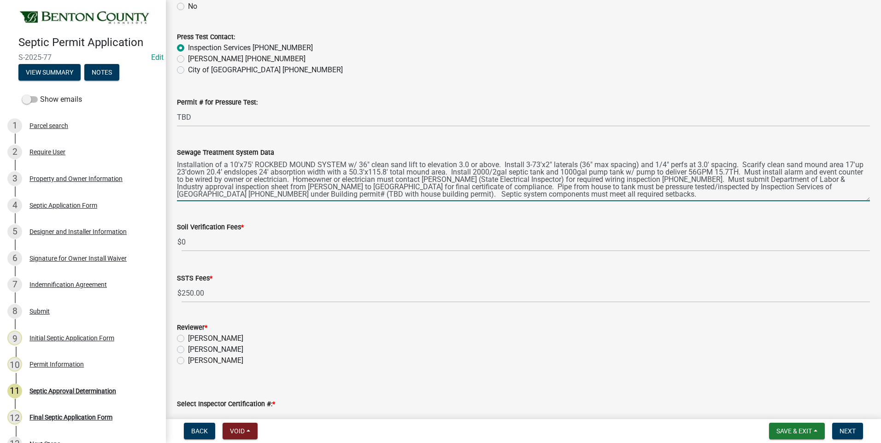
scroll to position [184, 0]
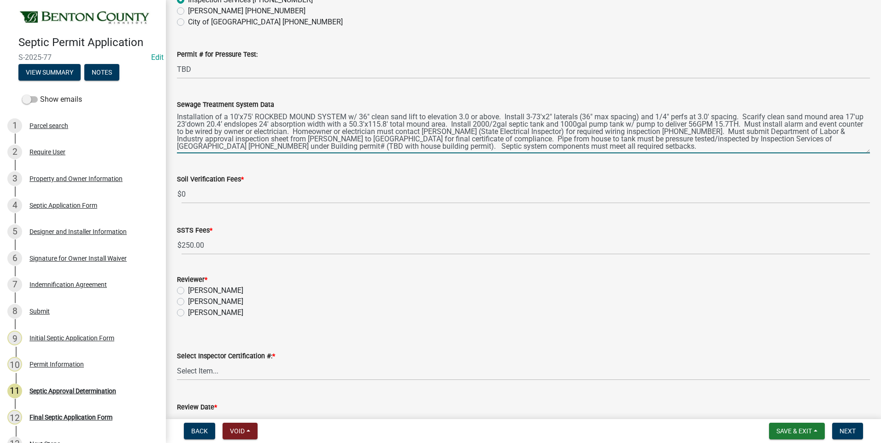
type textarea "Installation of a 10'x75' ROCKBED MOUND SYSTEM w/ 36" clean sand lift to elevat…"
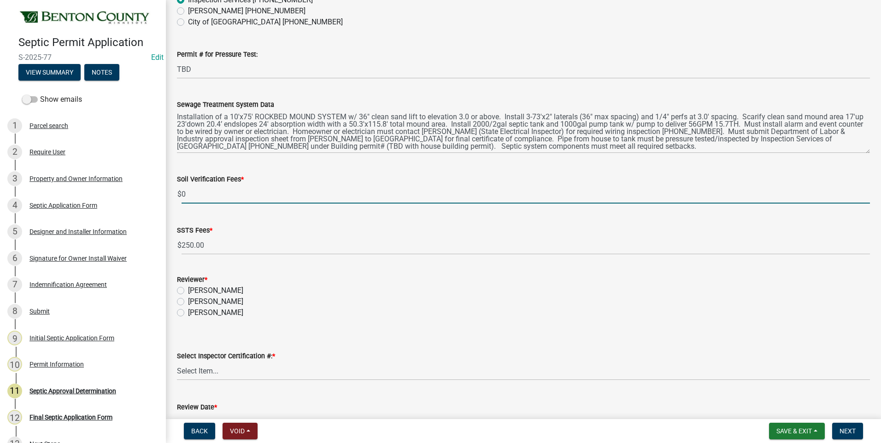
drag, startPoint x: 188, startPoint y: 195, endPoint x: 183, endPoint y: 195, distance: 5.1
click at [183, 195] on input "0" at bounding box center [526, 194] width 689 height 19
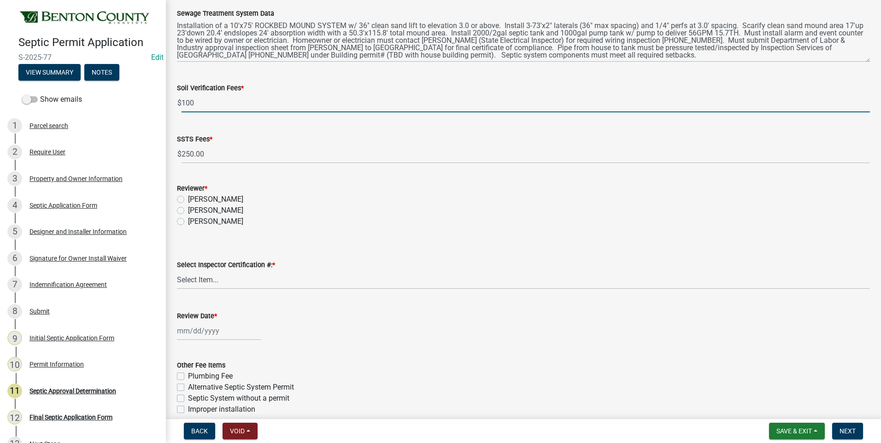
scroll to position [277, 0]
type input "100"
click at [188, 210] on label "[PERSON_NAME]" at bounding box center [215, 209] width 55 height 11
click at [188, 210] on input "[PERSON_NAME]" at bounding box center [191, 207] width 6 height 6
radio input "true"
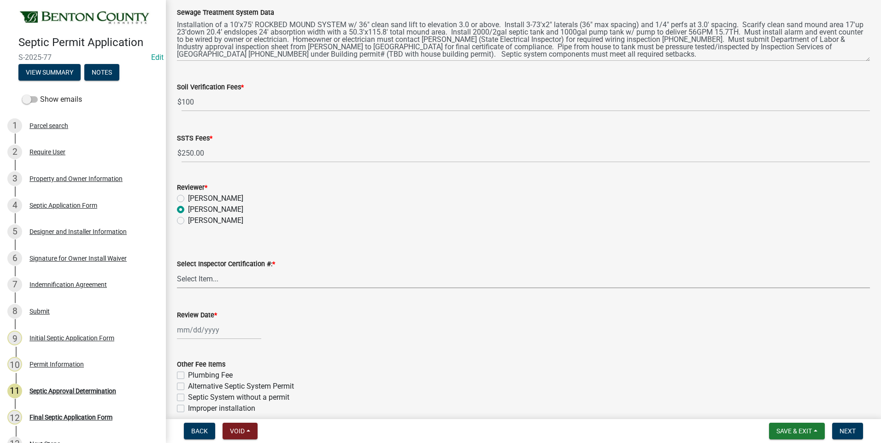
click at [212, 280] on select "Select Item... C8970 C10350" at bounding box center [523, 279] width 693 height 19
click at [177, 270] on select "Select Item... C8970 C10350" at bounding box center [523, 279] width 693 height 19
select select "d675f826-2bf1-4ce2-9ebe-43c1842a6c70"
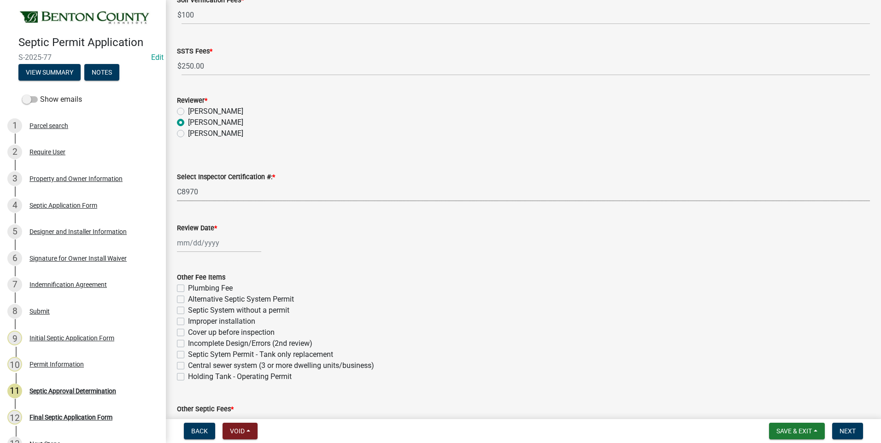
scroll to position [369, 0]
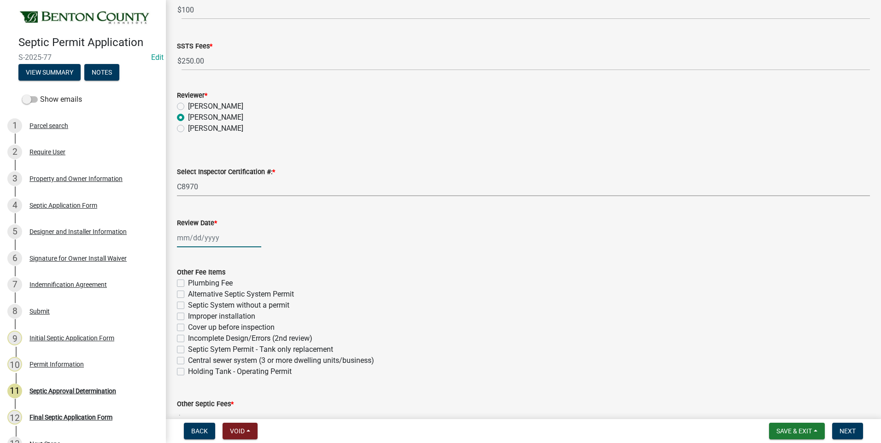
click at [208, 240] on div at bounding box center [219, 238] width 84 height 19
select select "9"
select select "2025"
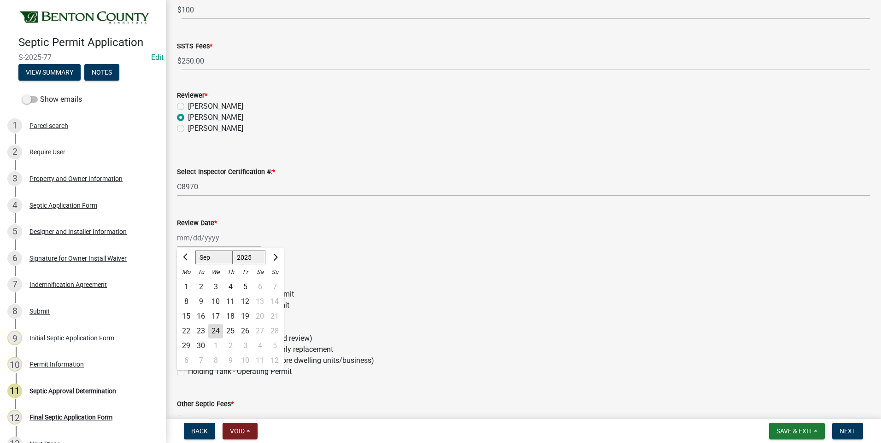
drag, startPoint x: 216, startPoint y: 328, endPoint x: 218, endPoint y: 323, distance: 5.4
click at [216, 327] on div "24" at bounding box center [215, 331] width 15 height 15
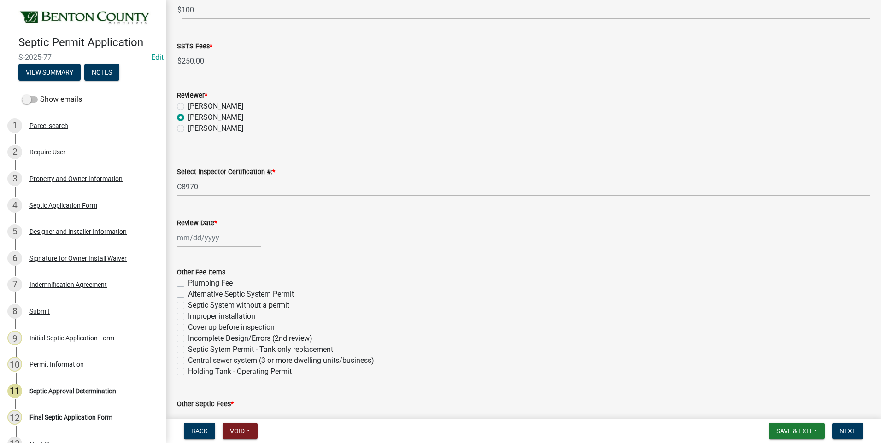
type input "09/24/2025"
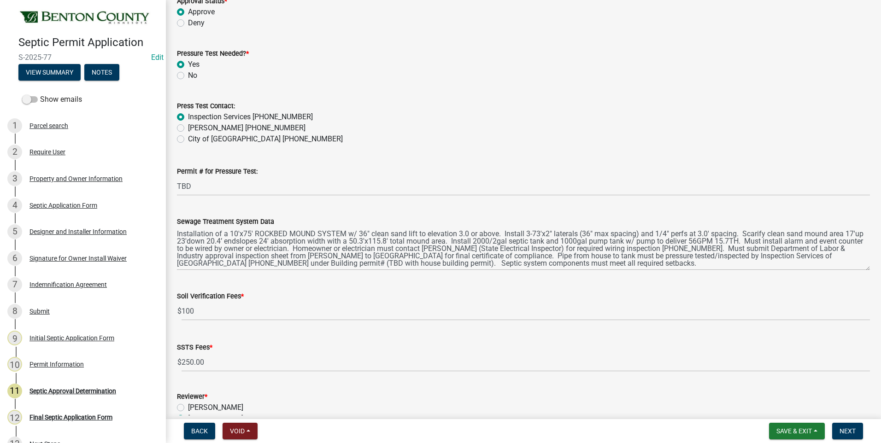
scroll to position [46, 0]
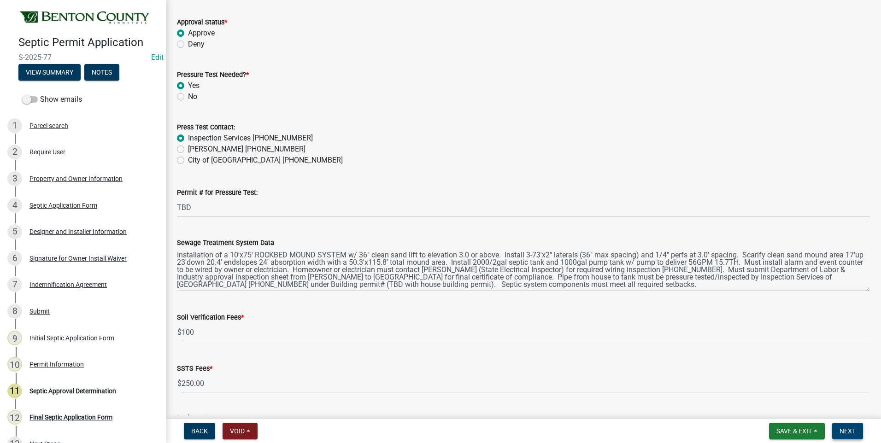
click at [848, 431] on span "Next" at bounding box center [848, 431] width 16 height 7
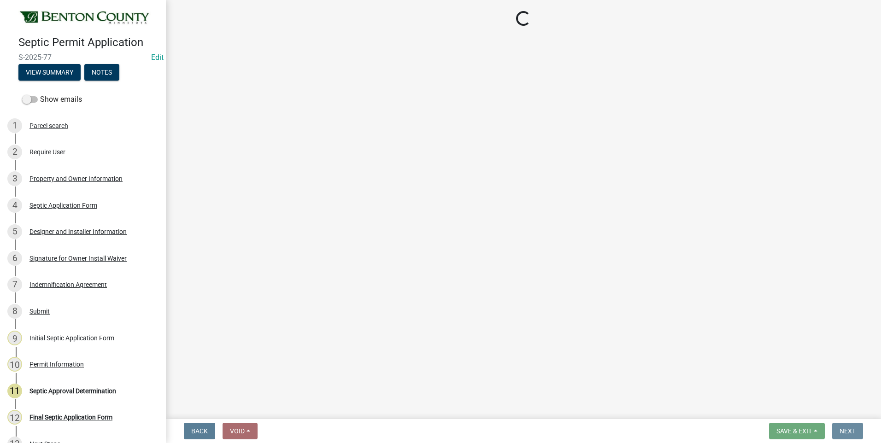
scroll to position [0, 0]
select select "3: 3"
